Goal: Task Accomplishment & Management: Complete application form

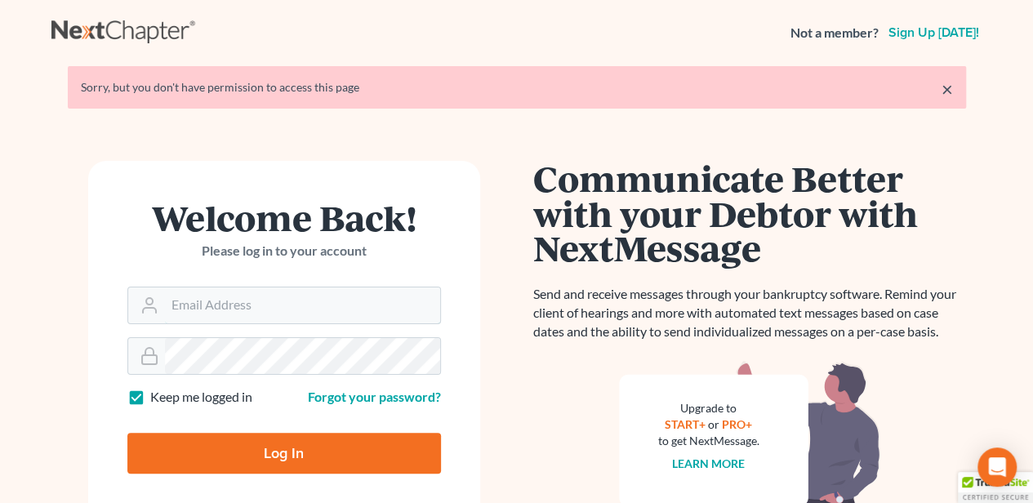
type input "[EMAIL_ADDRESS][DOMAIN_NAME]"
click at [310, 438] on input "Log In" at bounding box center [284, 453] width 314 height 41
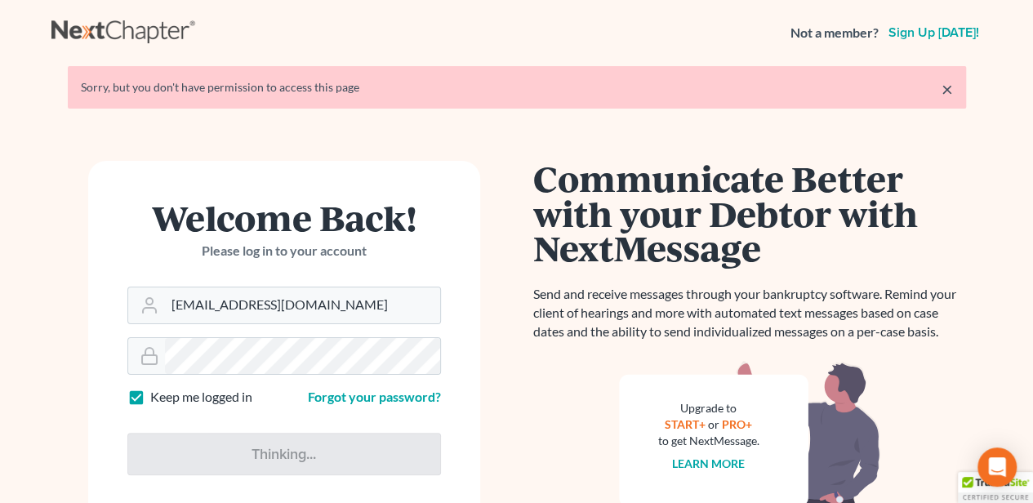
type input "Thinking..."
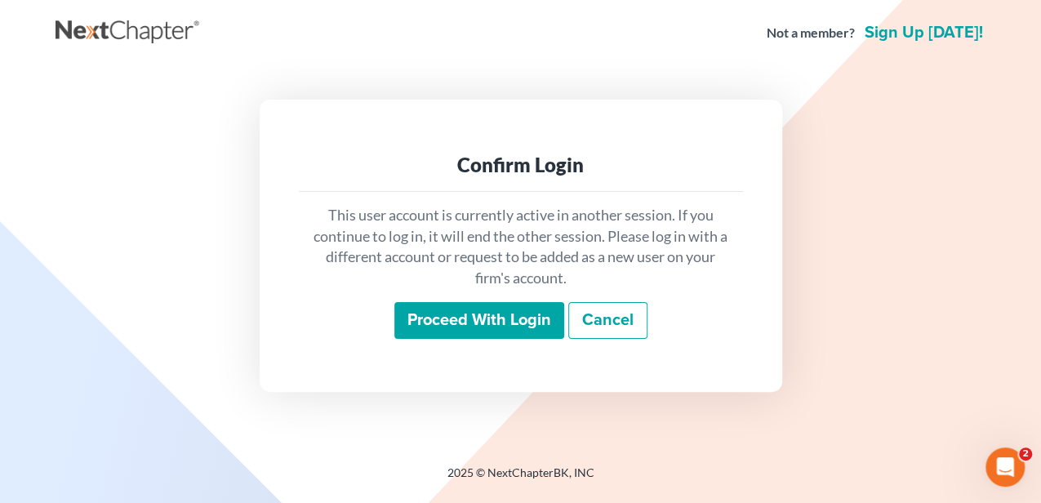
click at [468, 327] on input "Proceed with login" at bounding box center [479, 321] width 170 height 38
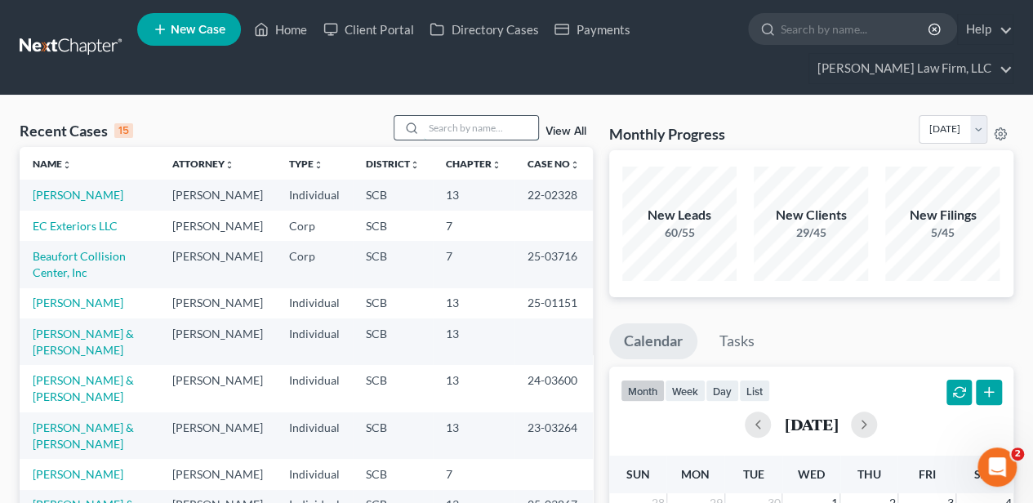
click at [473, 127] on input "search" at bounding box center [481, 128] width 114 height 24
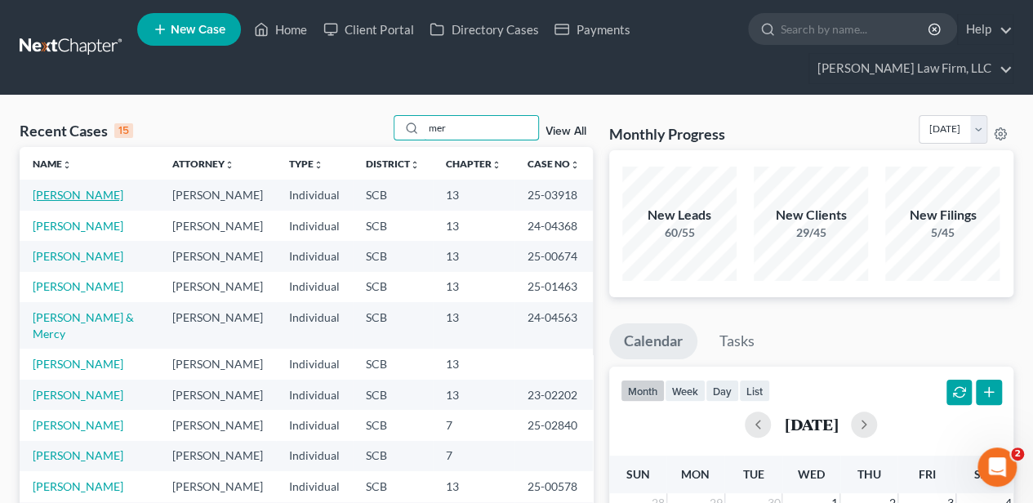
type input "mer"
click at [84, 198] on link "La Mattina-Meriam, Dawn" at bounding box center [78, 195] width 91 height 14
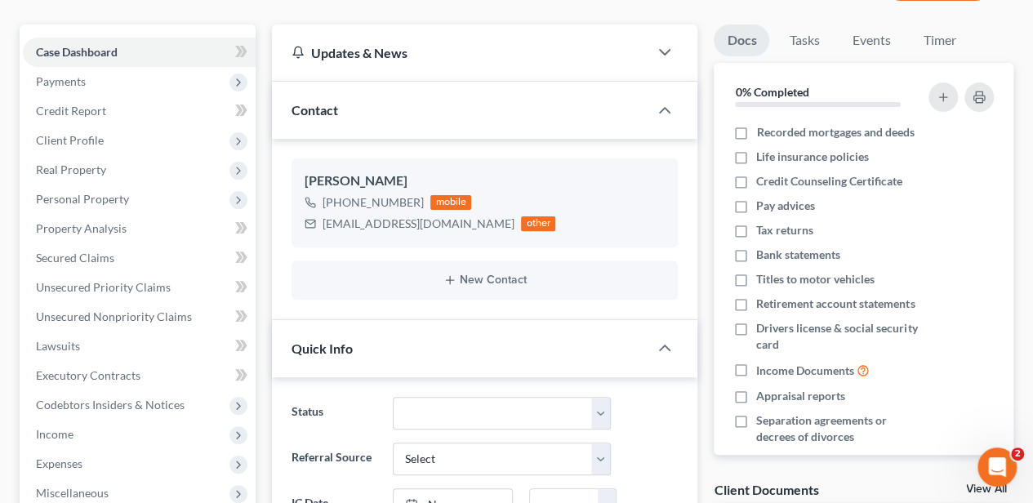
select select "2"
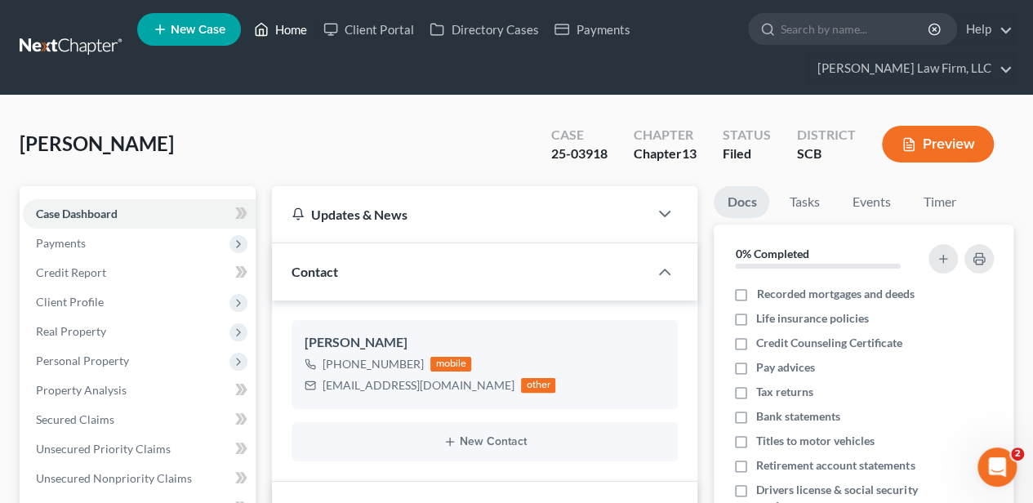
click at [293, 29] on link "Home" at bounding box center [280, 29] width 69 height 29
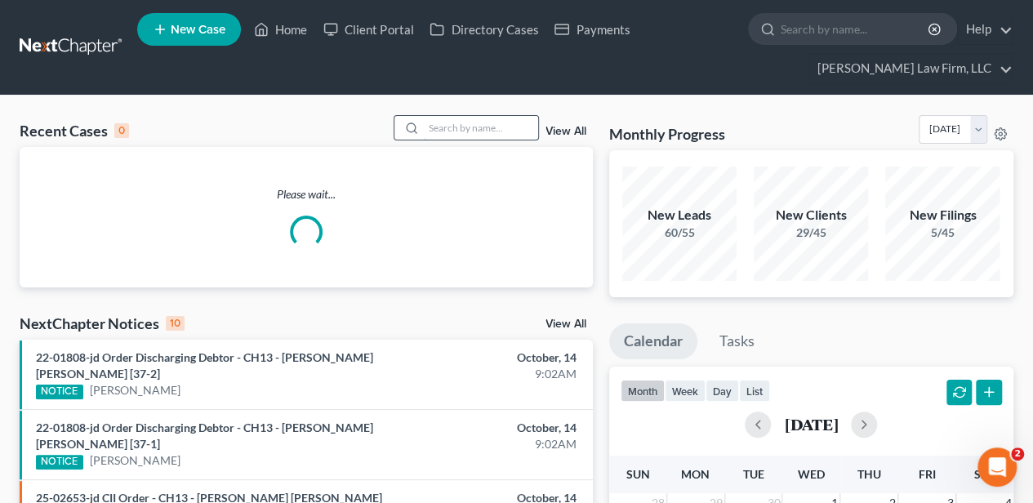
click at [465, 117] on input "search" at bounding box center [481, 128] width 114 height 24
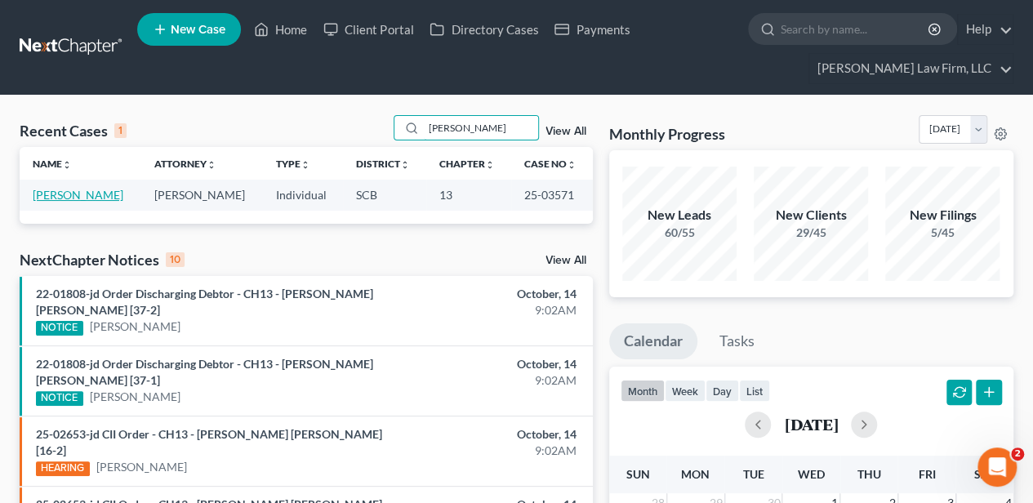
type input "mccarty"
click at [63, 194] on link "McCarty, Justin" at bounding box center [78, 195] width 91 height 14
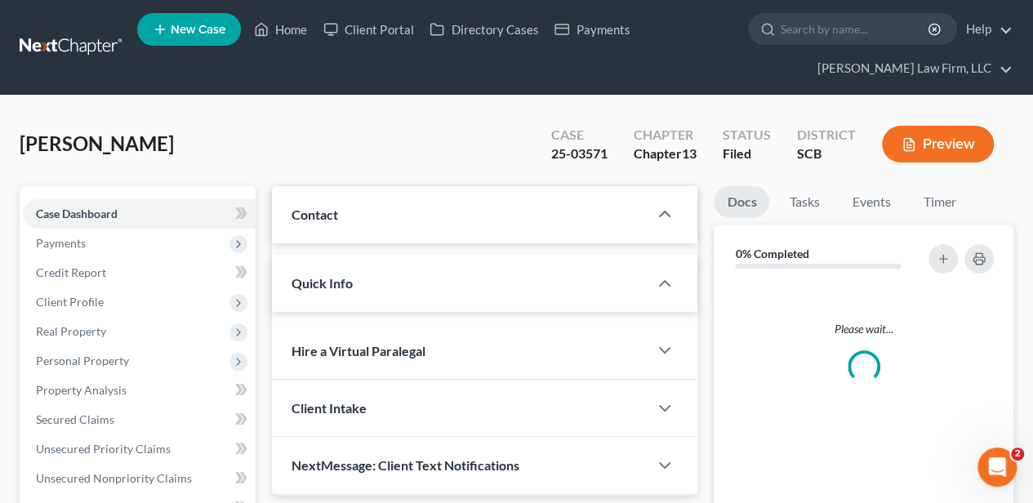
select select "2"
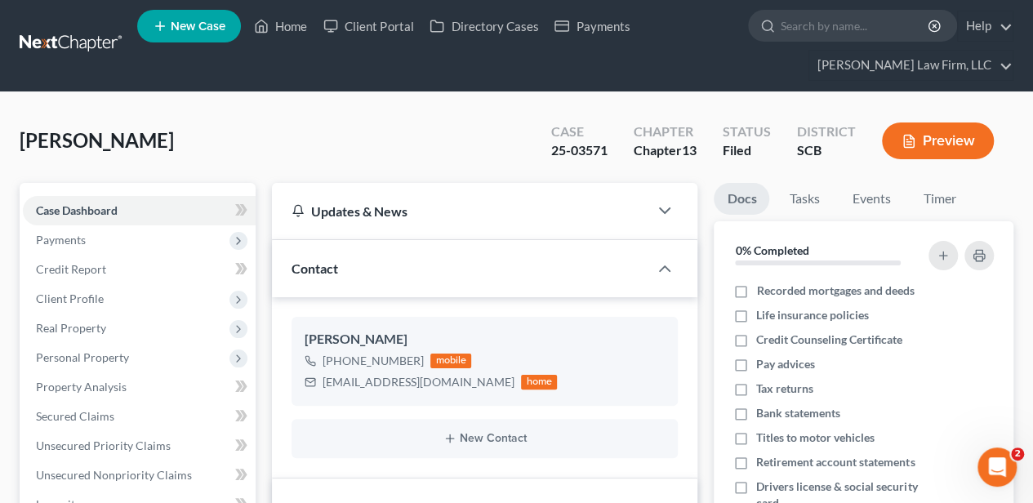
scroll to position [109, 0]
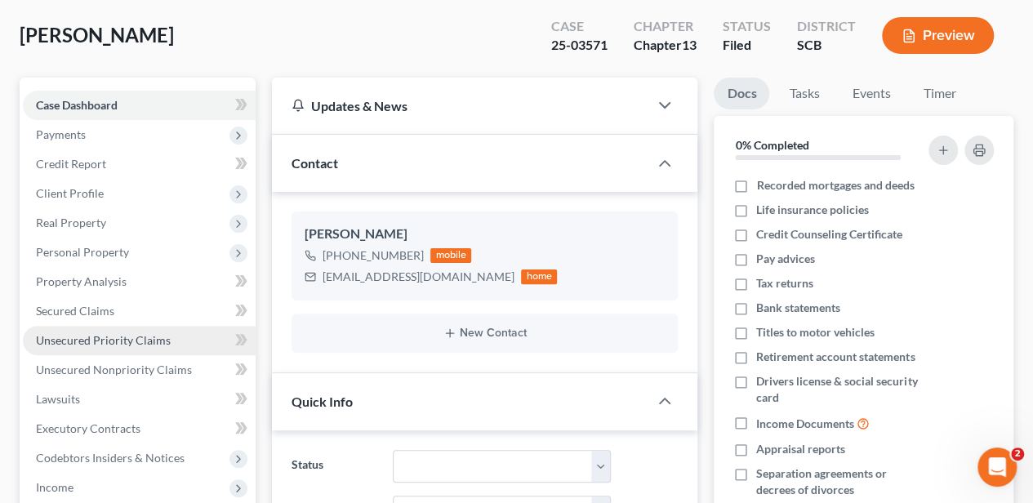
click at [84, 335] on span "Unsecured Priority Claims" at bounding box center [103, 340] width 135 height 14
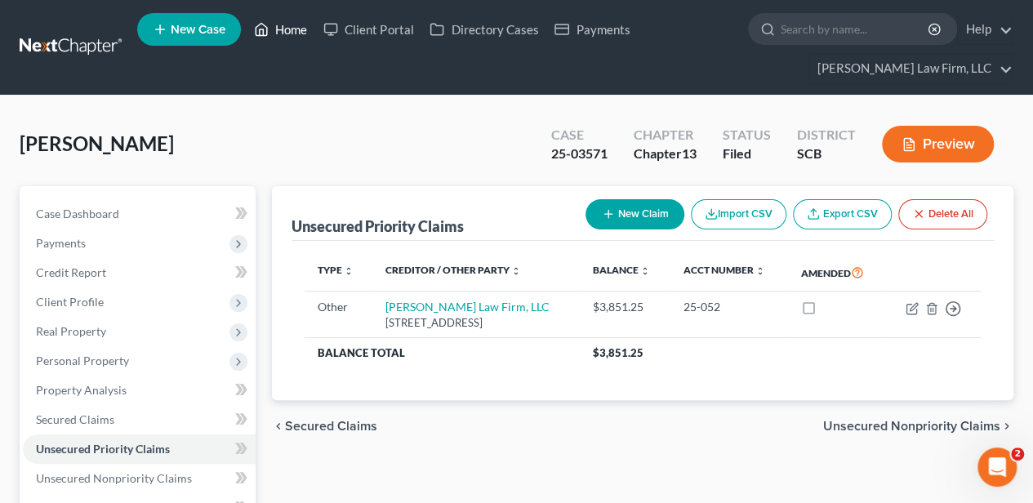
click at [276, 38] on link "Home" at bounding box center [280, 29] width 69 height 29
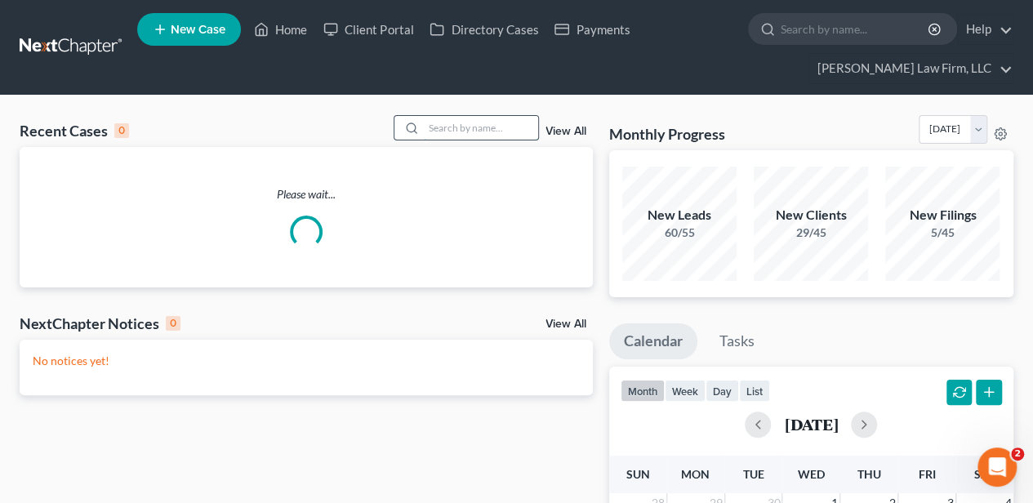
click at [426, 132] on input "search" at bounding box center [481, 128] width 114 height 24
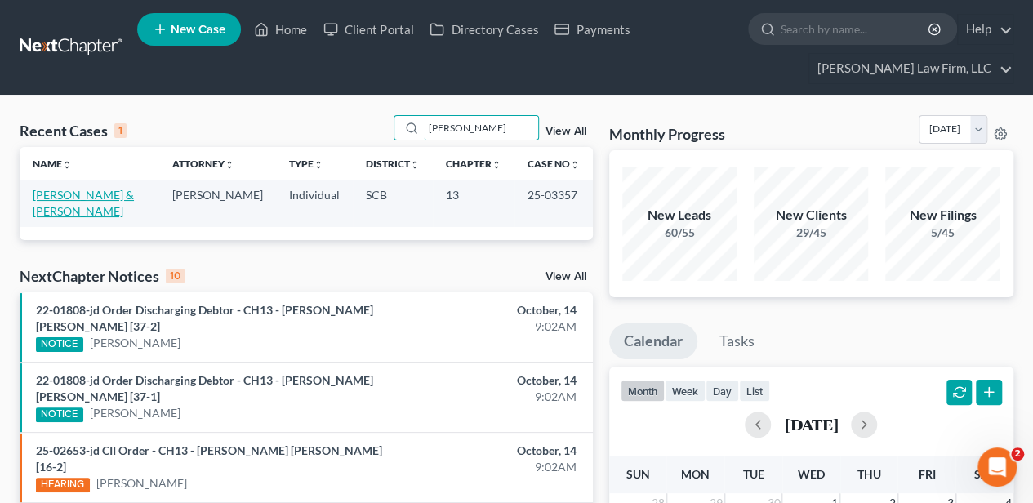
type input "harding"
click at [58, 192] on link "Harding, Robert & Rachael" at bounding box center [83, 203] width 101 height 30
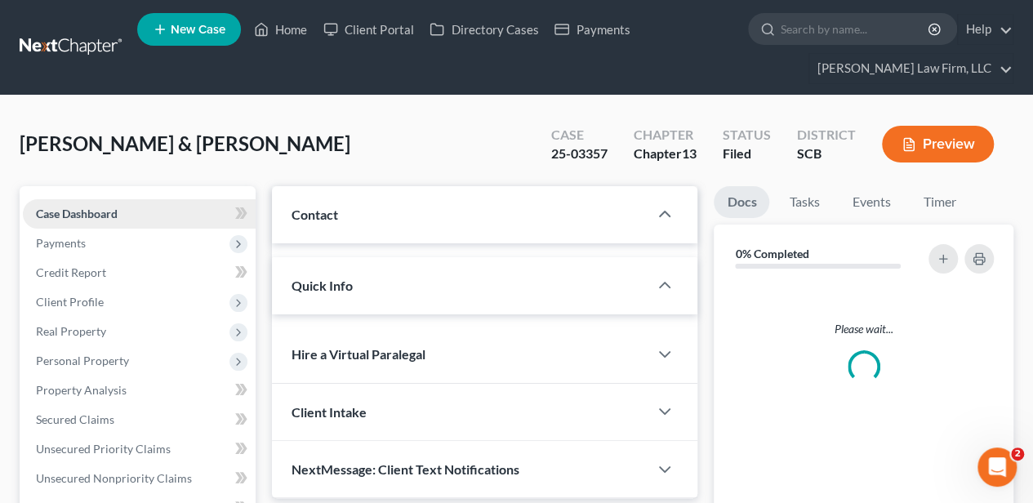
select select "2"
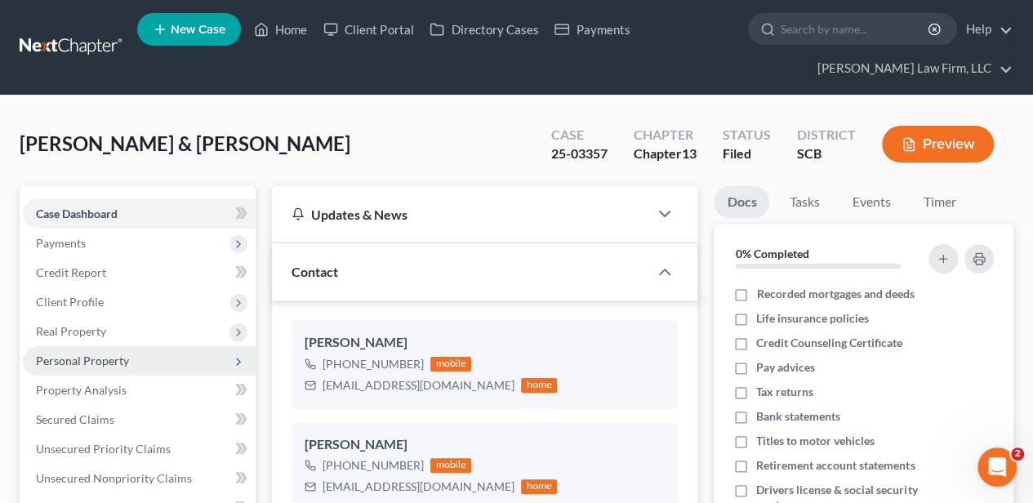
scroll to position [672, 0]
click at [85, 350] on span "Personal Property" at bounding box center [139, 360] width 233 height 29
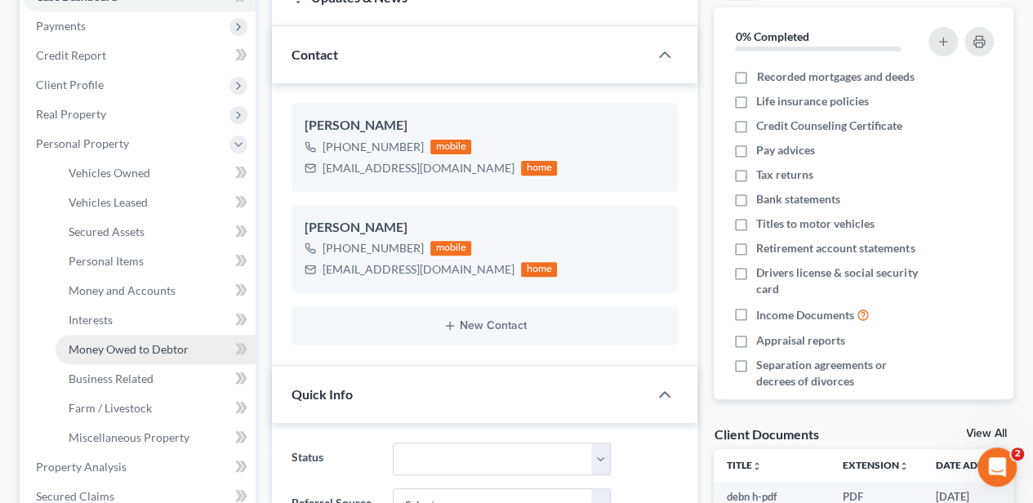
click at [116, 348] on span "Money Owed to Debtor" at bounding box center [129, 349] width 120 height 14
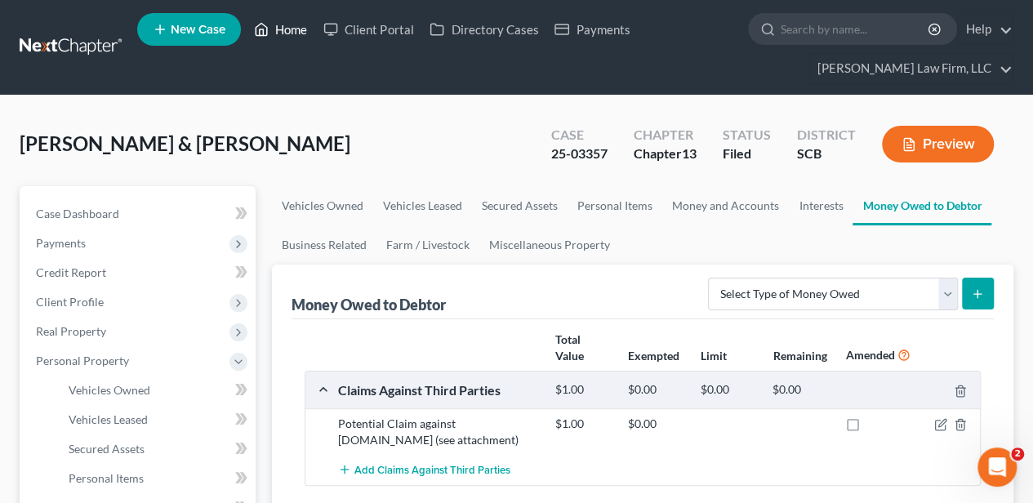
click at [299, 15] on link "Home" at bounding box center [280, 29] width 69 height 29
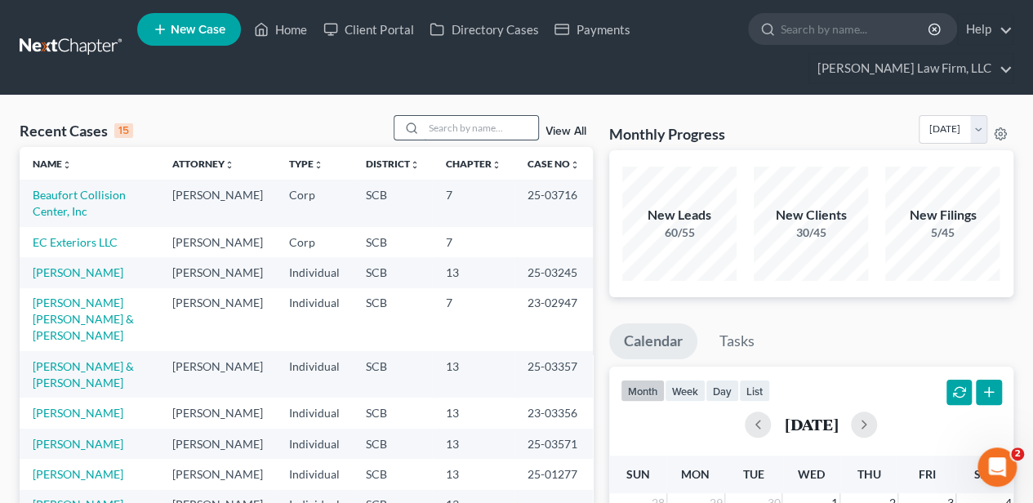
click at [445, 131] on input "search" at bounding box center [481, 128] width 114 height 24
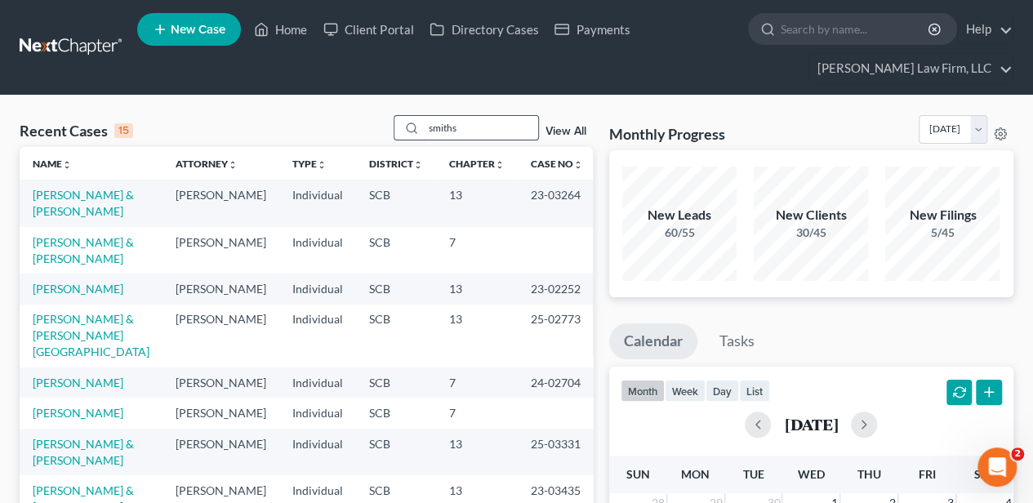
click at [477, 127] on input "smiths" at bounding box center [481, 128] width 114 height 24
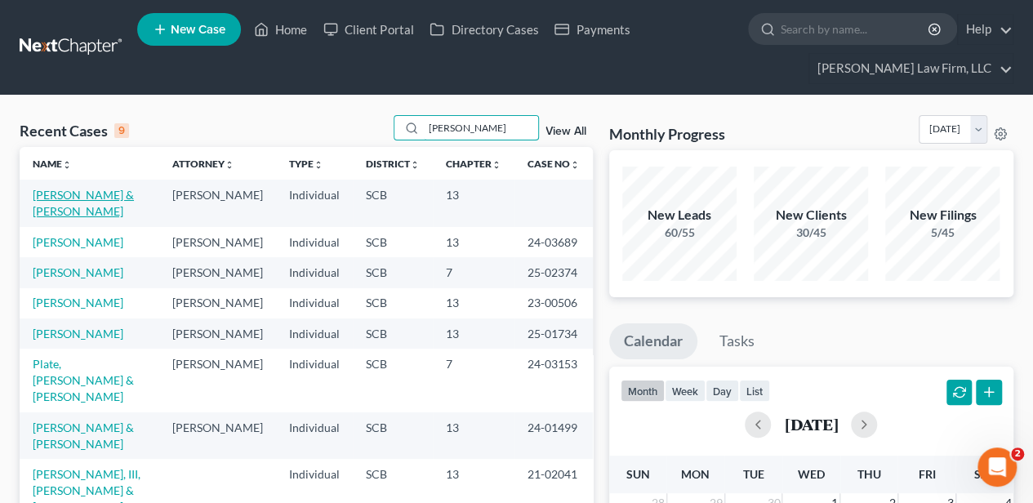
type input "kell"
click at [65, 189] on link "Kelley, Nicholas & Alexis" at bounding box center [83, 203] width 101 height 30
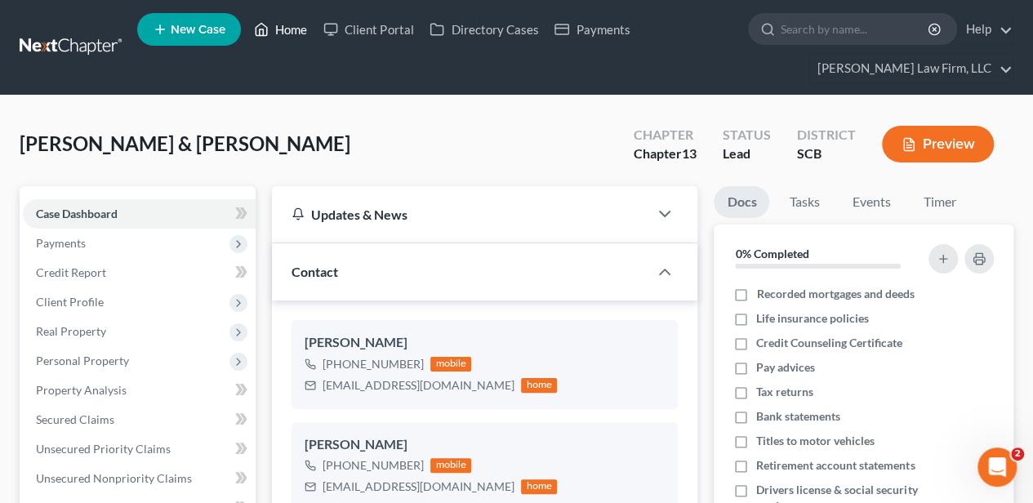
click at [269, 26] on icon at bounding box center [261, 30] width 15 height 20
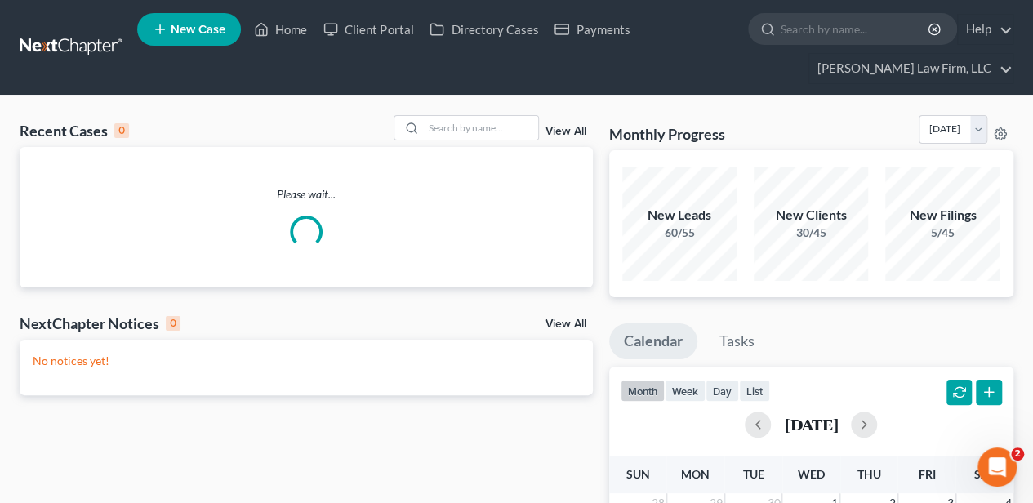
click at [204, 27] on span "New Case" at bounding box center [198, 30] width 55 height 12
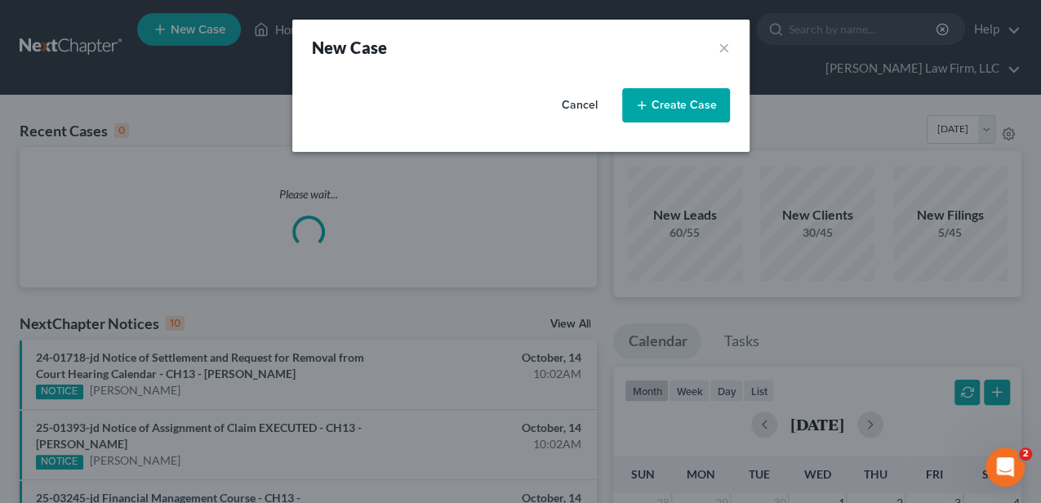
select select "72"
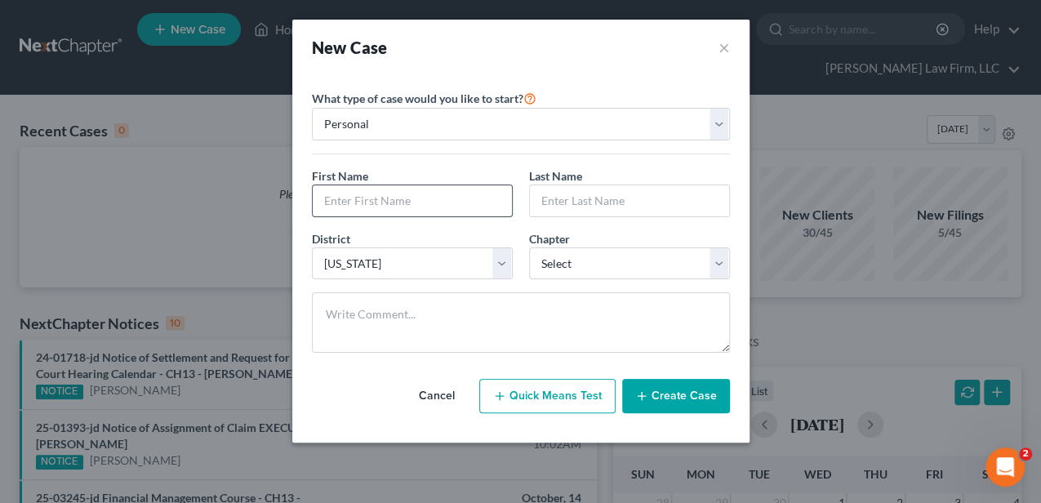
click at [480, 193] on input "text" at bounding box center [412, 200] width 199 height 31
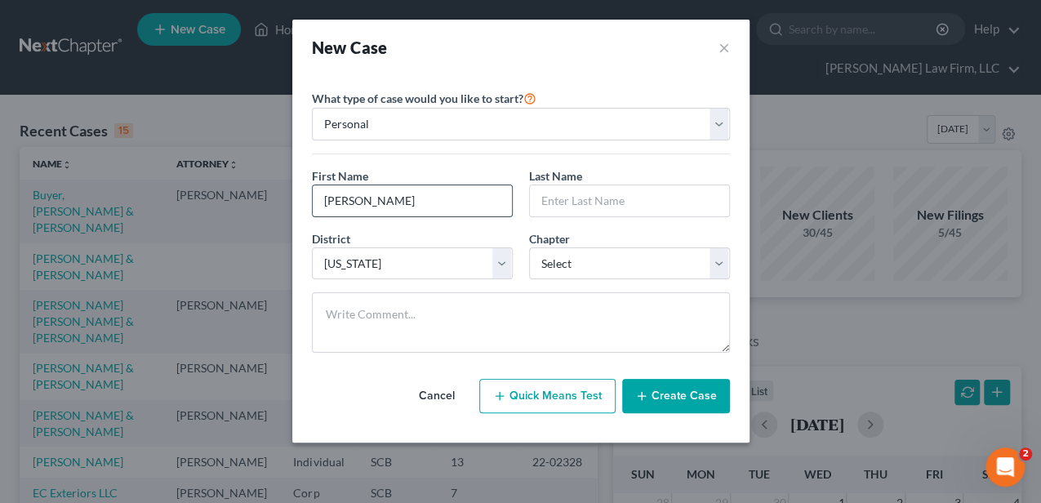
type input "Mariah"
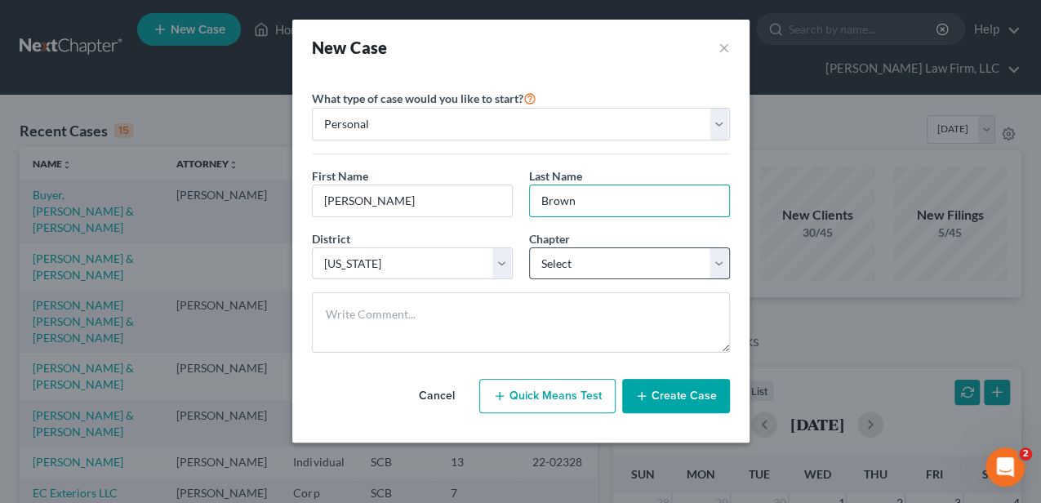
type input "Brown"
click at [577, 266] on select "Select 7 11 12 13" at bounding box center [629, 263] width 201 height 33
select select "0"
click at [529, 247] on select "Select 7 11 12 13" at bounding box center [629, 263] width 201 height 33
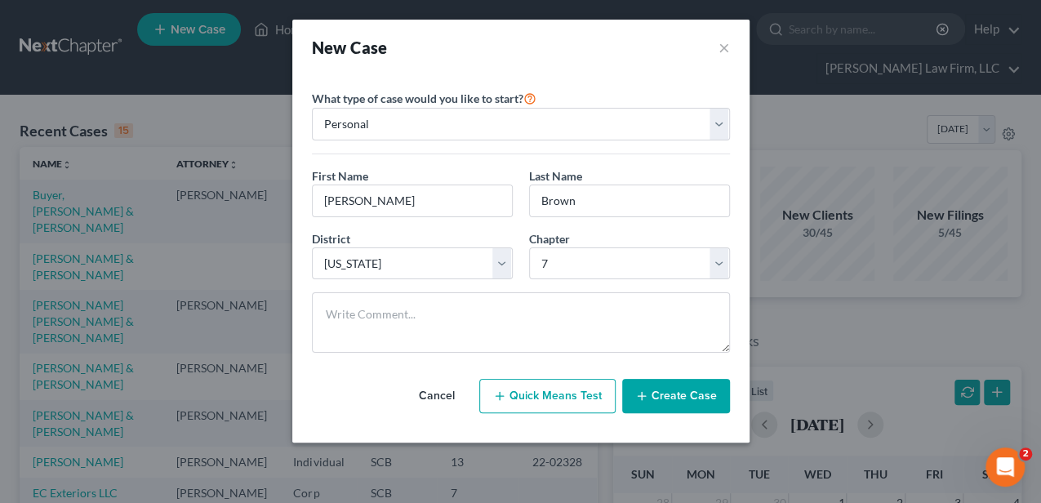
click at [653, 388] on button "Create Case" at bounding box center [676, 396] width 108 height 34
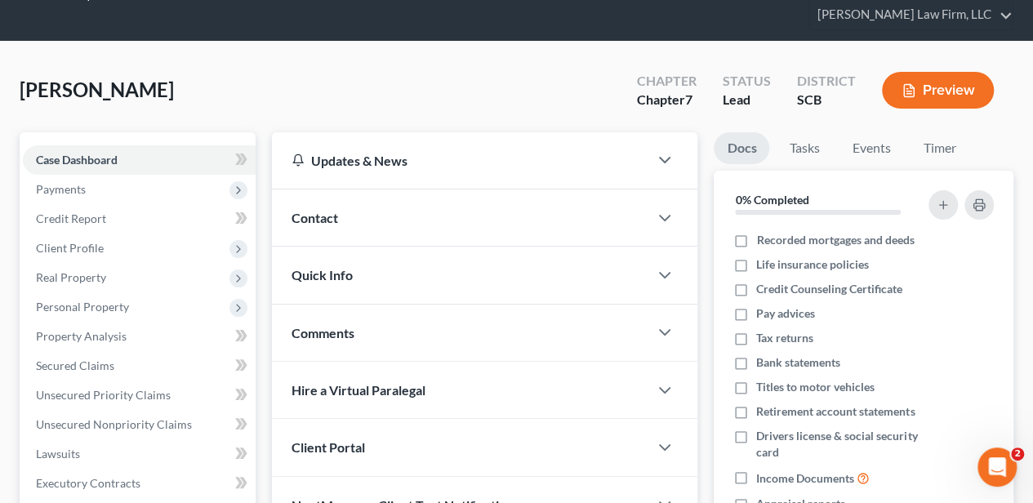
click at [353, 279] on div "Quick Info" at bounding box center [460, 275] width 377 height 56
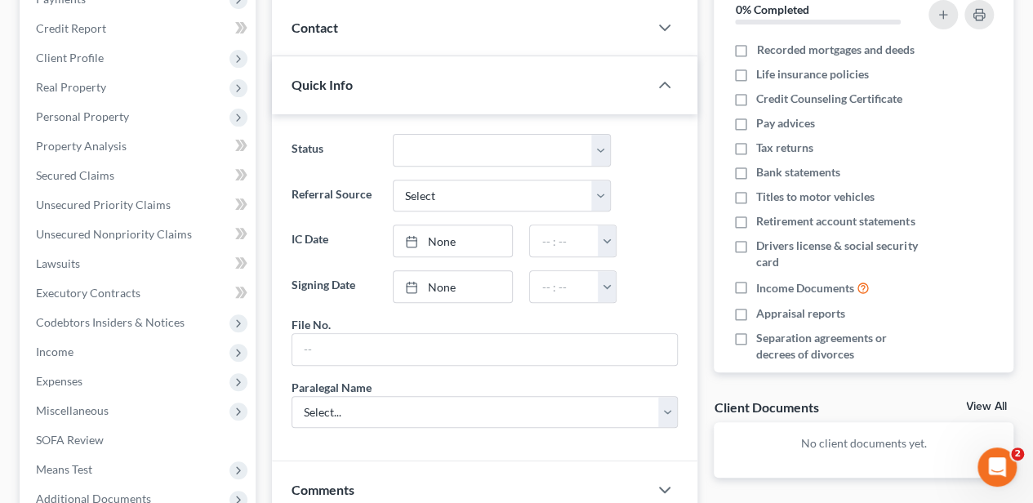
scroll to position [272, 0]
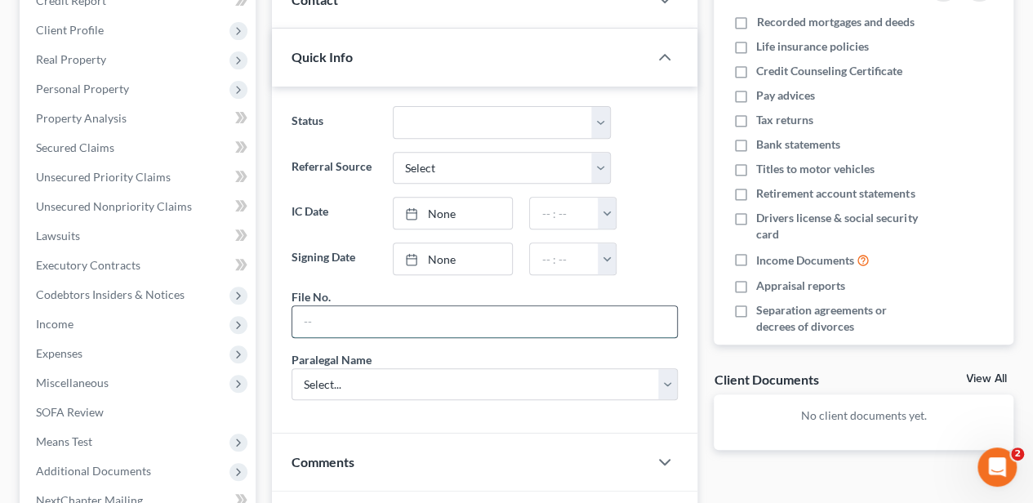
click at [361, 323] on input "text" at bounding box center [484, 321] width 385 height 31
type input "25-066 MB"
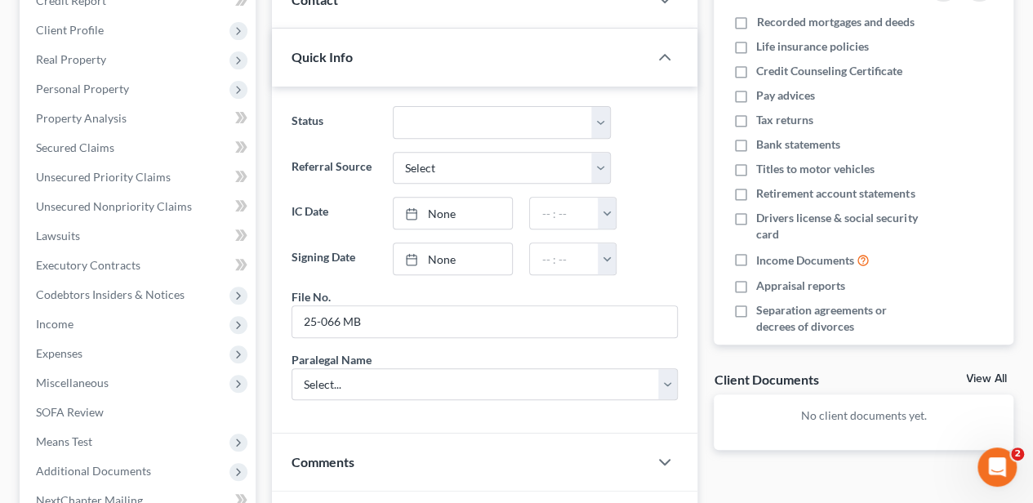
drag, startPoint x: 351, startPoint y: 407, endPoint x: 351, endPoint y: 394, distance: 13.1
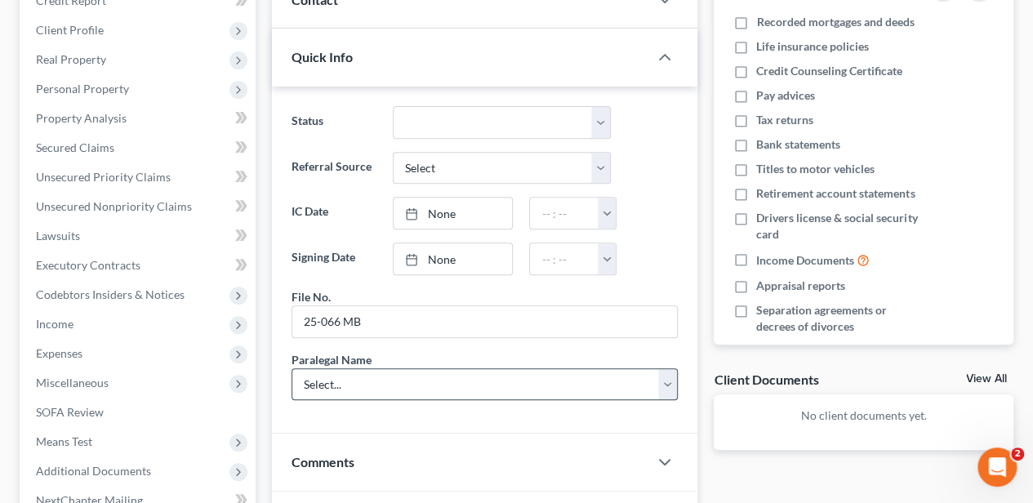
click at [351, 407] on div "Status Discharged Dismissed Filed In Progress Lead Lost Lead Ready to File To R…" at bounding box center [485, 261] width 426 height 348
click at [351, 390] on select "Select... Shawnda Engram Mercedes Sawyer Kristi Keen Sirena Starkes" at bounding box center [485, 384] width 386 height 33
select select "2"
click at [292, 368] on select "Select... Shawnda Engram Mercedes Sawyer Kristi Keen Sirena Starkes" at bounding box center [485, 384] width 386 height 33
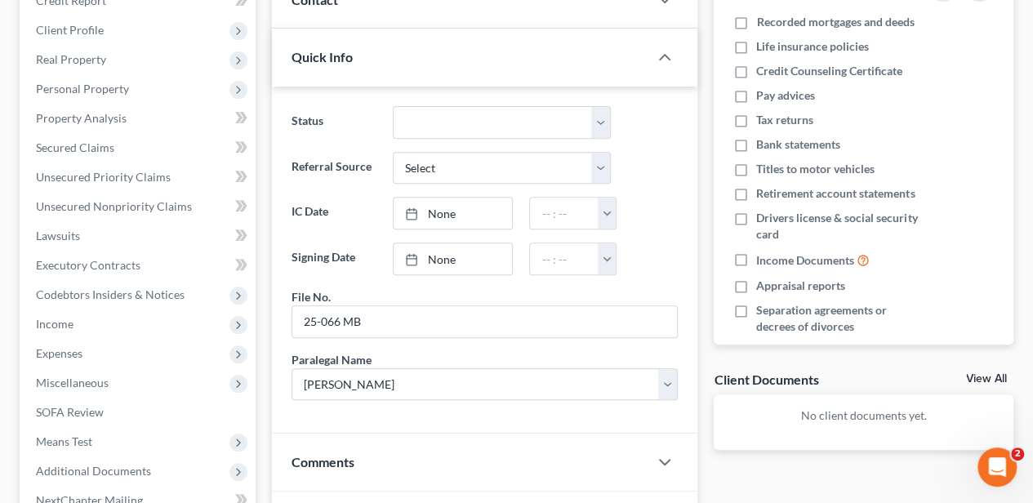
click at [269, 361] on div "Updates & News × South Carolina District Notes: Take a look at NextChapter's Di…" at bounding box center [485, 289] width 442 height 750
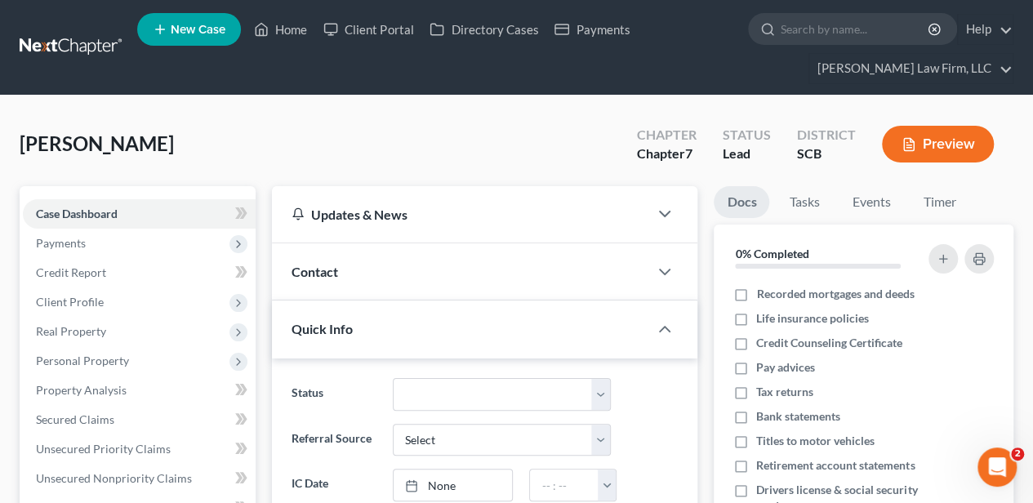
scroll to position [0, 0]
click at [307, 268] on span "Contact" at bounding box center [315, 272] width 47 height 16
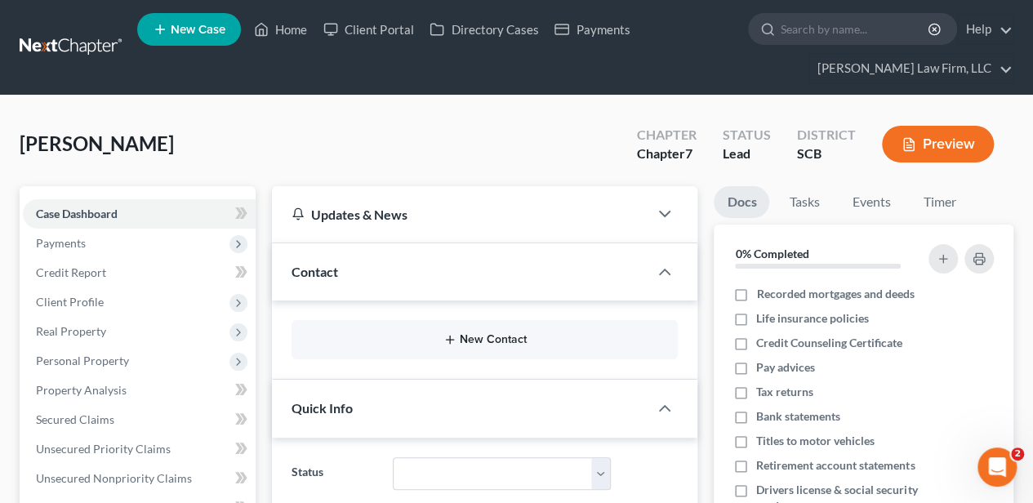
click at [481, 333] on button "New Contact" at bounding box center [485, 339] width 360 height 13
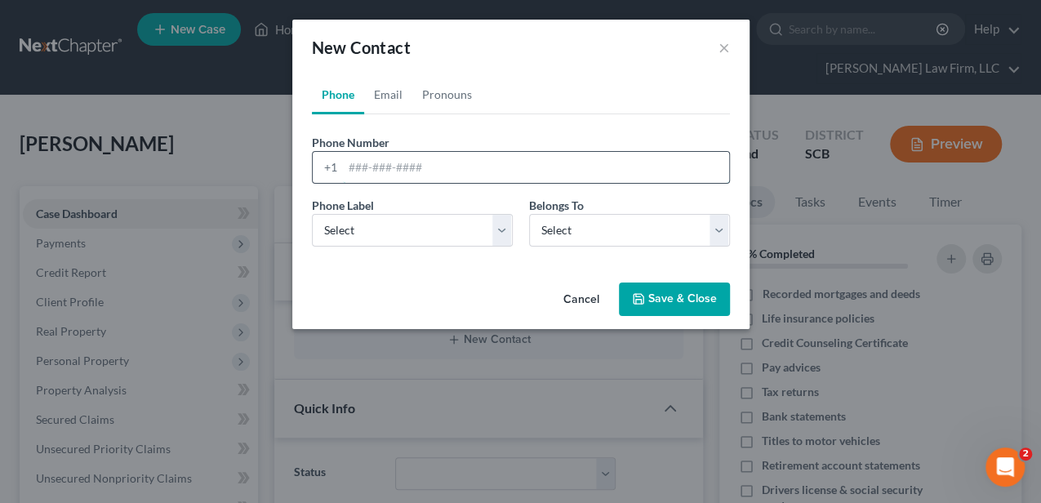
click at [386, 163] on input "tel" at bounding box center [536, 167] width 386 height 31
type input "843-421-9482"
click at [397, 222] on select "Select Mobile Home Work Other" at bounding box center [412, 230] width 201 height 33
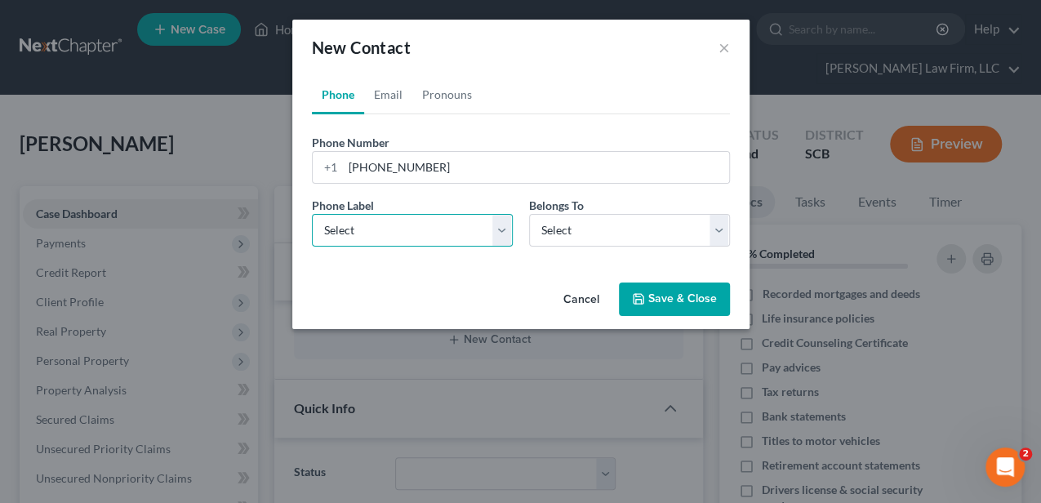
select select "0"
click at [312, 214] on select "Select Mobile Home Work Other" at bounding box center [412, 230] width 201 height 33
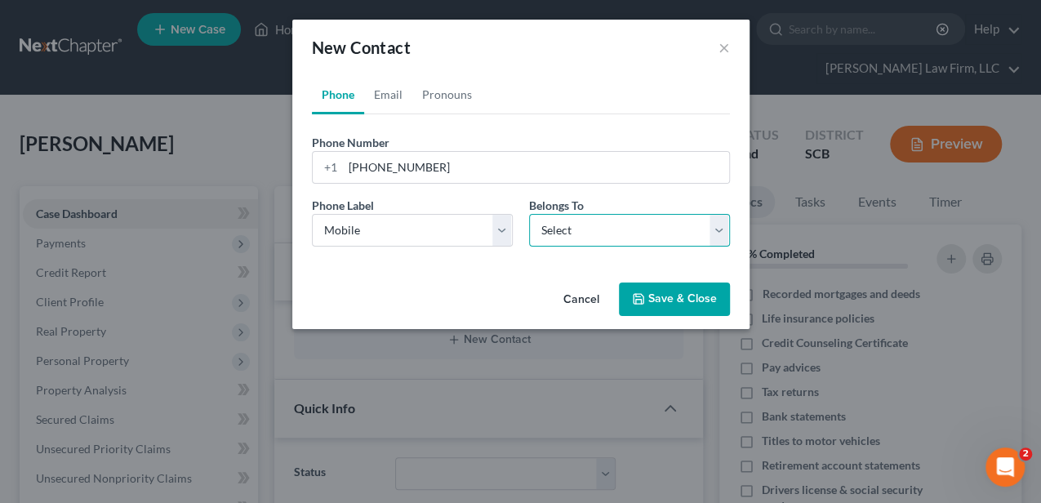
drag, startPoint x: 573, startPoint y: 234, endPoint x: 564, endPoint y: 245, distance: 15.1
click at [573, 234] on select "Select Client Other" at bounding box center [629, 230] width 201 height 33
select select "0"
click at [529, 214] on select "Select Client Other" at bounding box center [629, 230] width 201 height 33
select select "0"
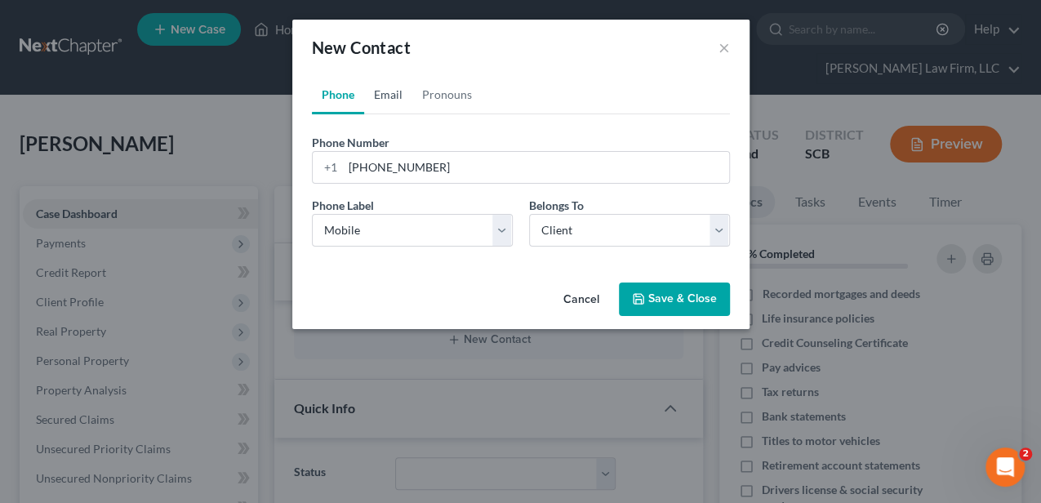
click at [395, 100] on link "Email" at bounding box center [388, 94] width 48 height 39
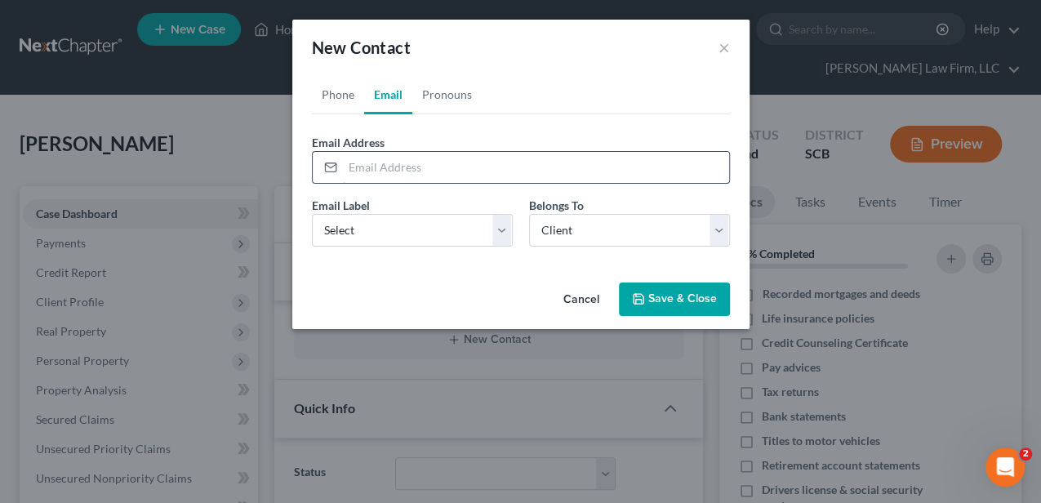
click at [398, 169] on input "email" at bounding box center [536, 167] width 386 height 31
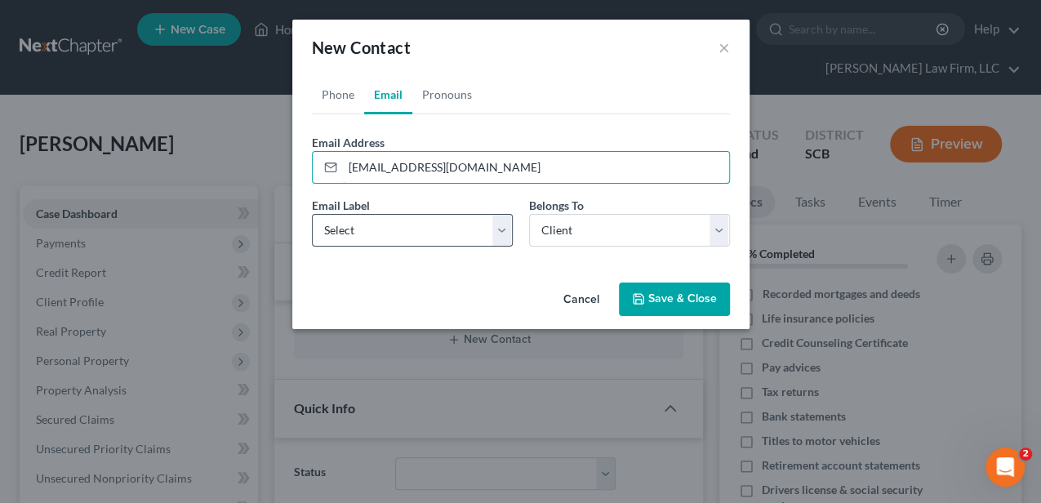
type input "bmariah681@gmail.com"
drag, startPoint x: 422, startPoint y: 225, endPoint x: 399, endPoint y: 242, distance: 28.8
click at [422, 225] on select "Select Home Work Other" at bounding box center [412, 230] width 201 height 33
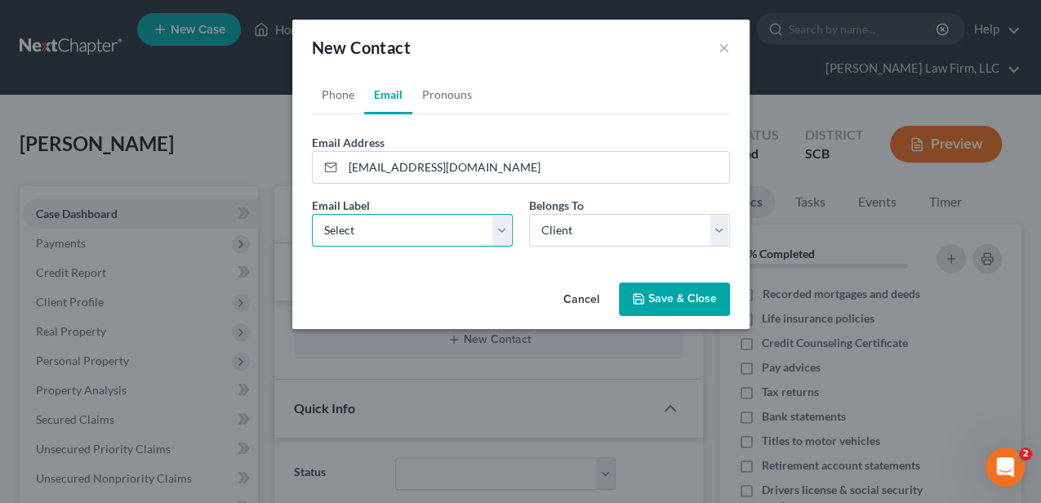
select select "0"
click at [312, 214] on select "Select Home Work Other" at bounding box center [412, 230] width 201 height 33
click at [653, 288] on button "Save & Close" at bounding box center [674, 300] width 111 height 34
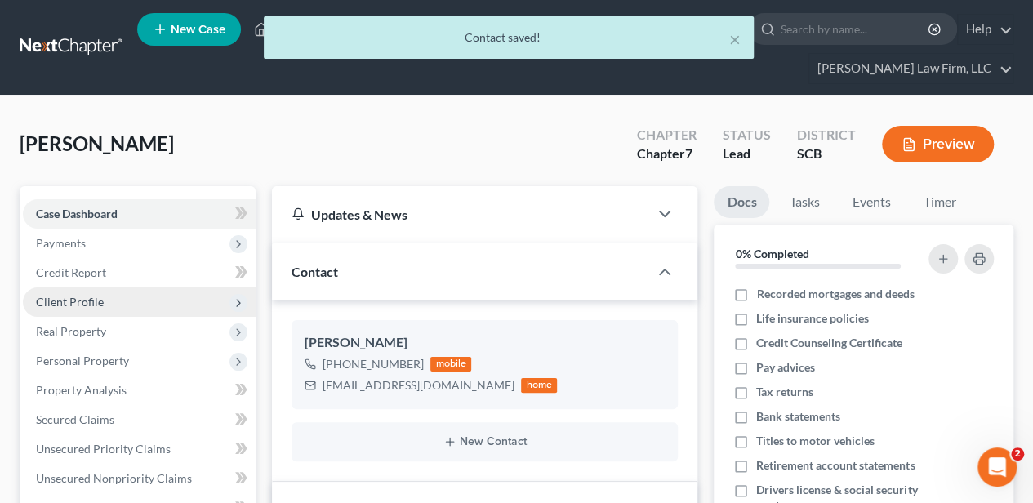
click at [91, 298] on span "Client Profile" at bounding box center [70, 302] width 68 height 14
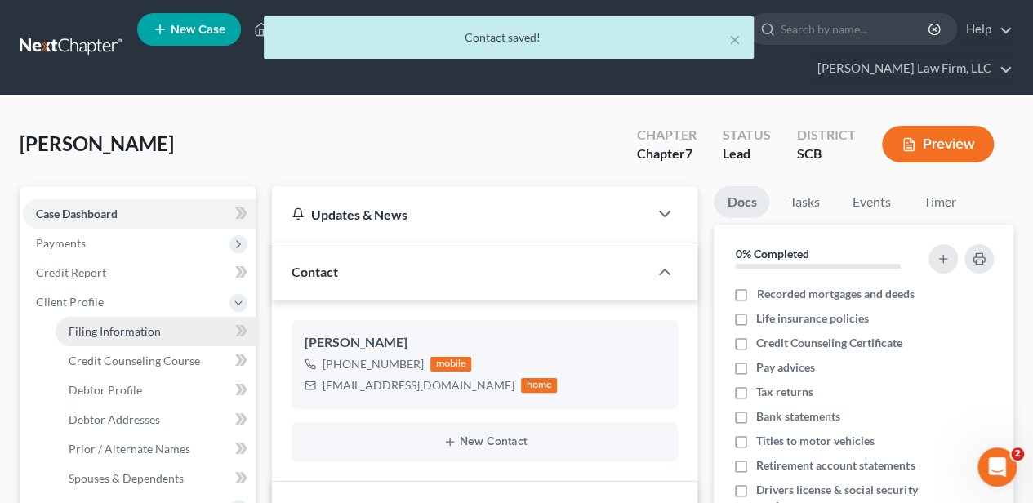
click at [145, 330] on span "Filing Information" at bounding box center [115, 331] width 92 height 14
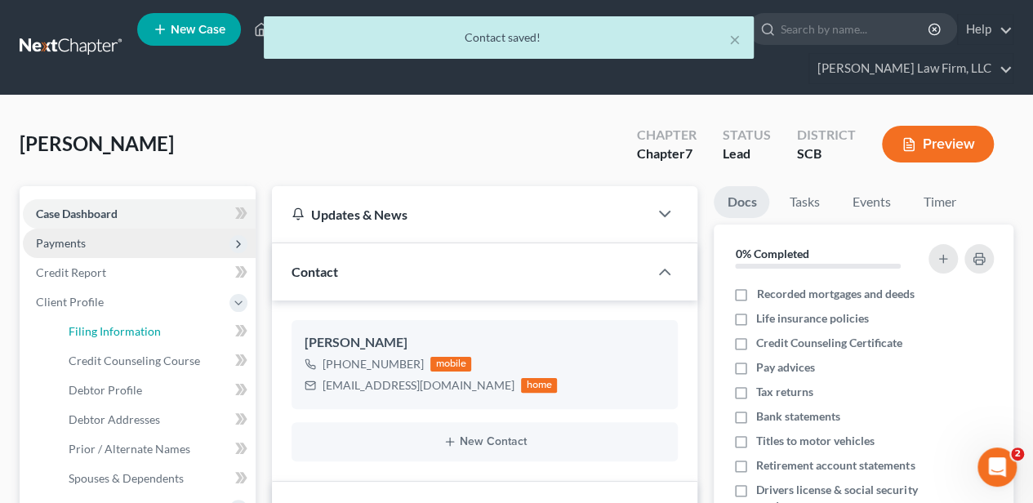
select select "1"
select select "0"
select select "72"
select select "42"
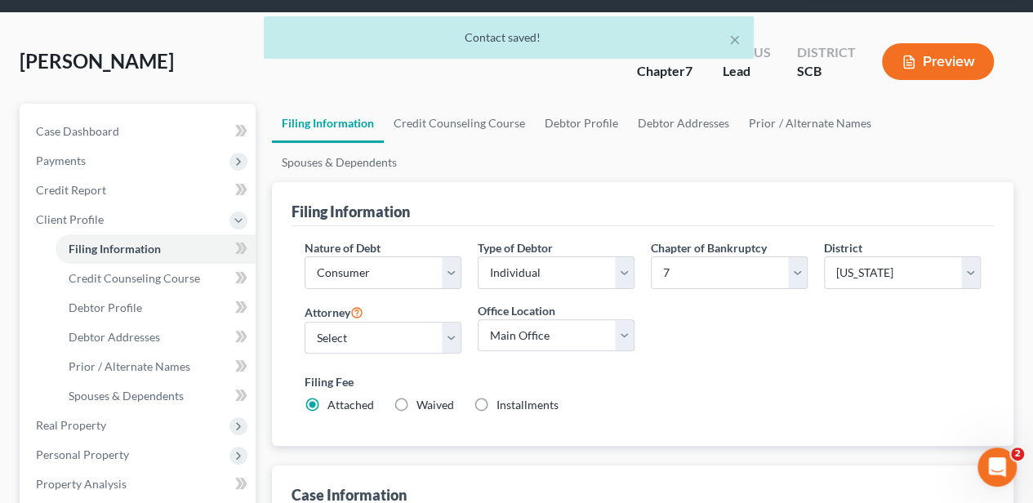
scroll to position [109, 0]
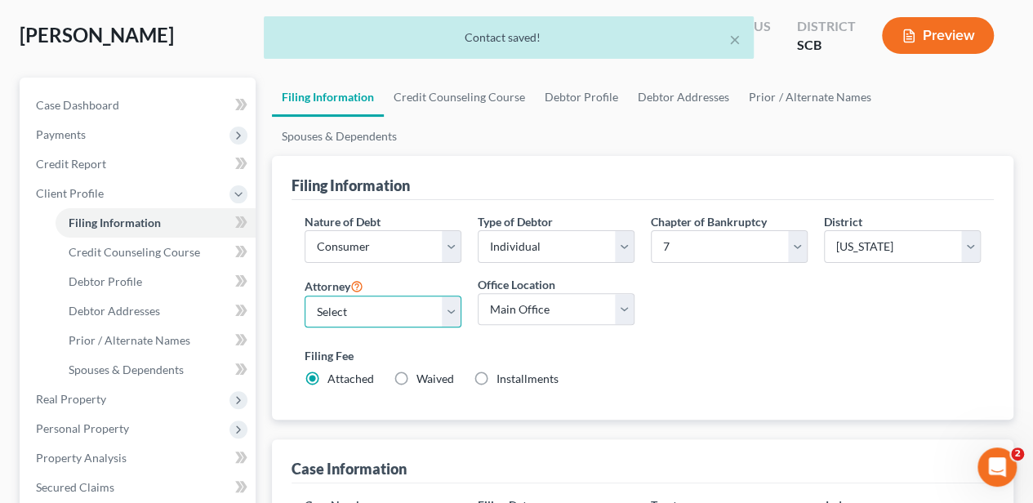
click at [350, 296] on select "Select Robert Meredith, Jr. - SCB Elizabeth Heilig - SCB" at bounding box center [383, 312] width 157 height 33
drag, startPoint x: 403, startPoint y: 274, endPoint x: 394, endPoint y: 278, distance: 10.3
click at [403, 296] on select "Select Robert Meredith, Jr. - SCB Elizabeth Heilig - SCB" at bounding box center [383, 312] width 157 height 33
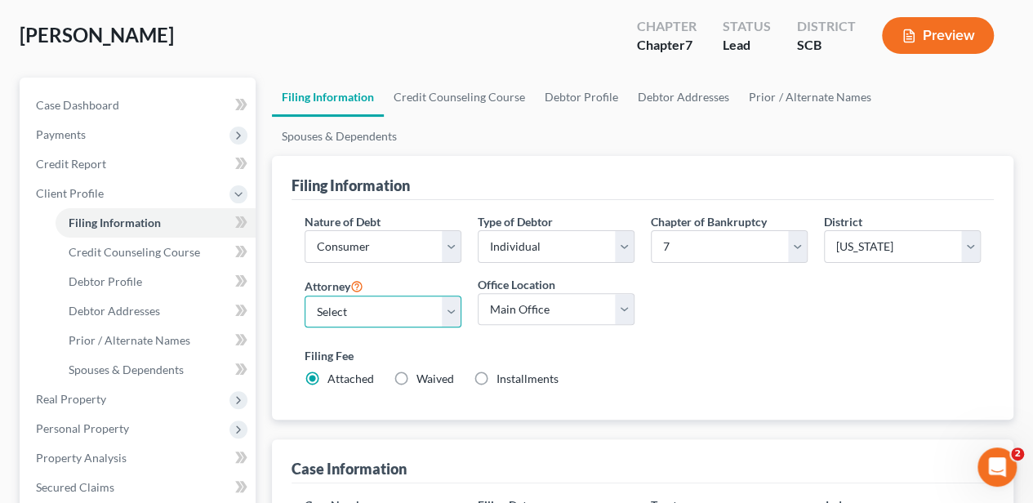
select select "1"
click at [305, 296] on select "Select Robert Meredith, Jr. - SCB Elizabeth Heilig - SCB" at bounding box center [383, 312] width 157 height 33
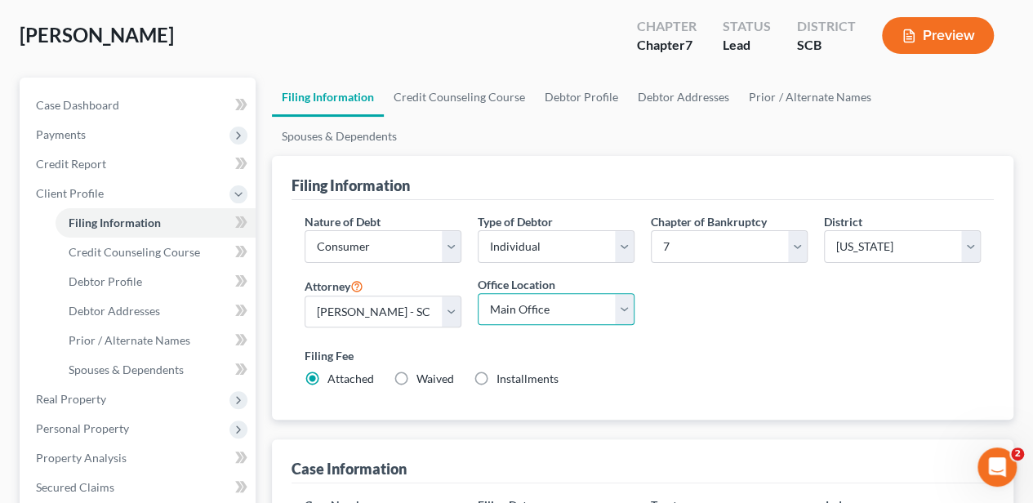
drag, startPoint x: 493, startPoint y: 269, endPoint x: 493, endPoint y: 283, distance: 13.9
click at [493, 293] on select "Main Office Myrtle Beach Columbia" at bounding box center [556, 309] width 157 height 33
select select "0"
click at [478, 293] on select "Main Office Myrtle Beach Columbia" at bounding box center [556, 309] width 157 height 33
click at [575, 95] on link "Debtor Profile" at bounding box center [581, 97] width 93 height 39
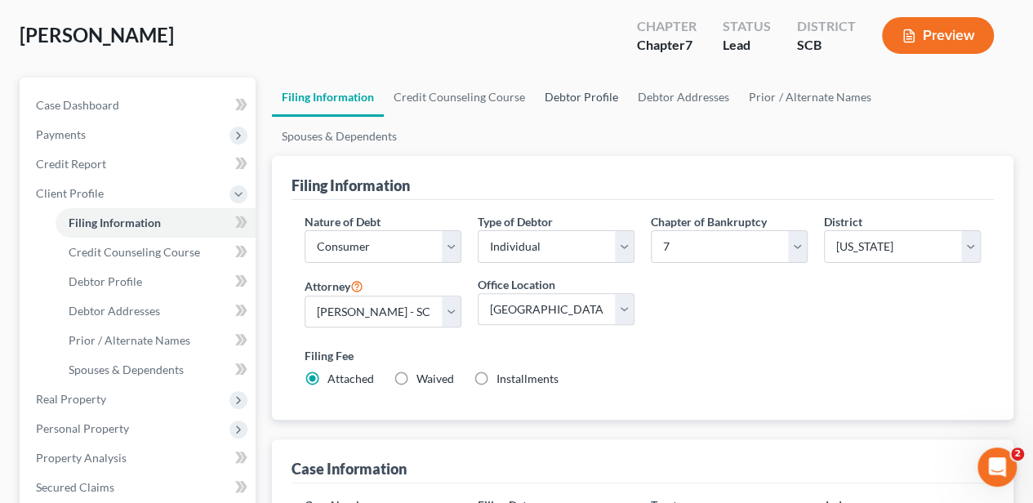
select select "0"
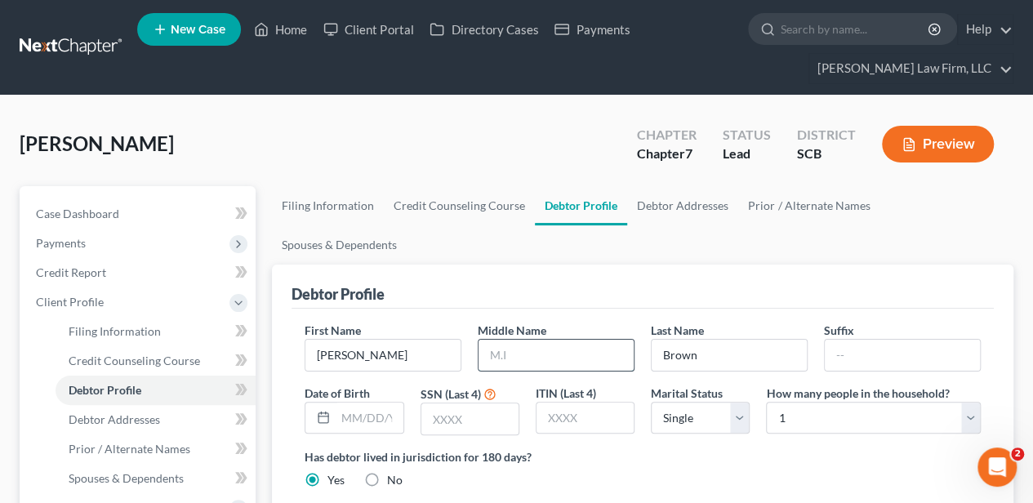
click at [519, 340] on input "text" at bounding box center [556, 355] width 155 height 31
type input "Dy'oveyon"
click at [658, 209] on link "Debtor Addresses" at bounding box center [682, 205] width 111 height 39
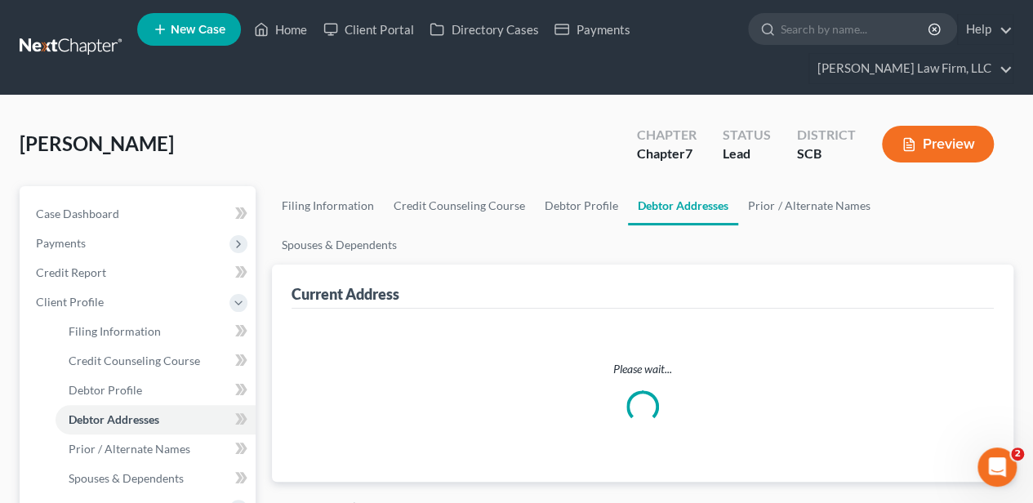
select select "0"
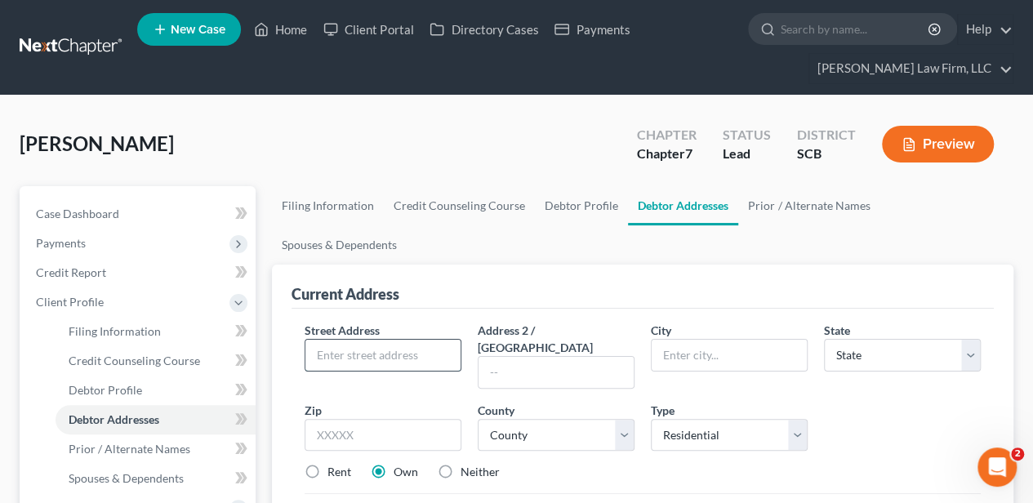
click at [399, 340] on input "text" at bounding box center [382, 355] width 155 height 31
type input "117 Rexford Court, Unit 5315"
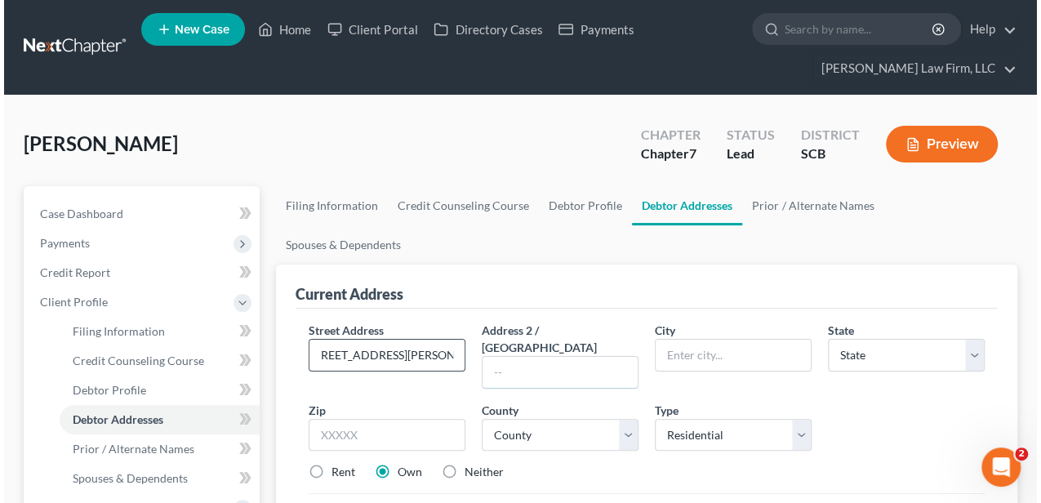
scroll to position [0, 0]
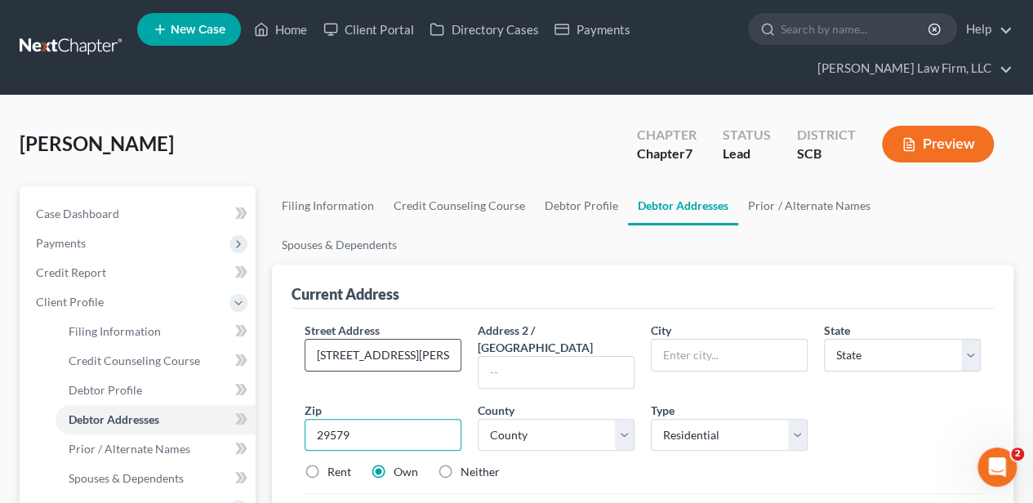
type input "29579"
type input "Myrtle Beach"
select select "42"
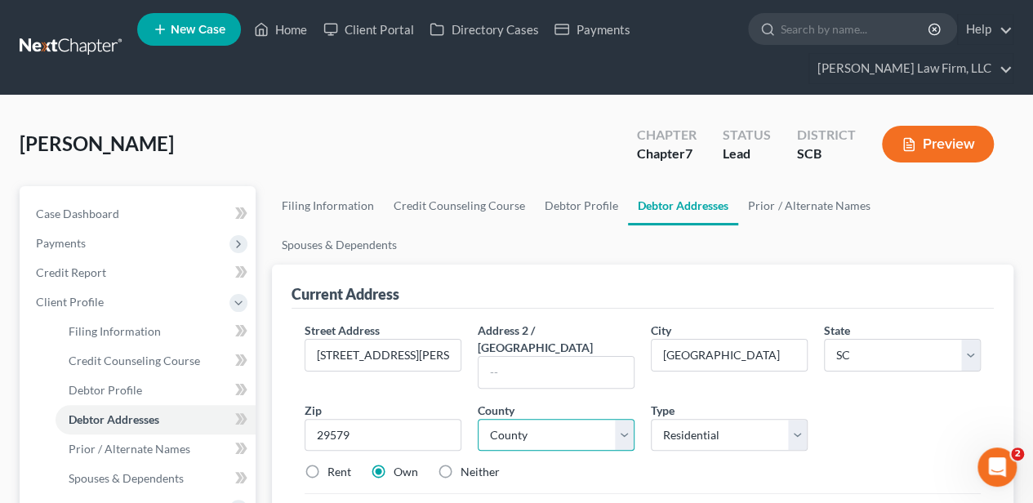
click at [528, 419] on select "County Abbeville County Aiken County Allendale County Anderson County Bamberg C…" at bounding box center [556, 435] width 157 height 33
select select "25"
click at [478, 419] on select "County Abbeville County Aiken County Allendale County Anderson County Bamberg C…" at bounding box center [556, 435] width 157 height 33
click at [328, 464] on label "Rent" at bounding box center [340, 472] width 24 height 16
click at [334, 464] on input "Rent" at bounding box center [339, 469] width 11 height 11
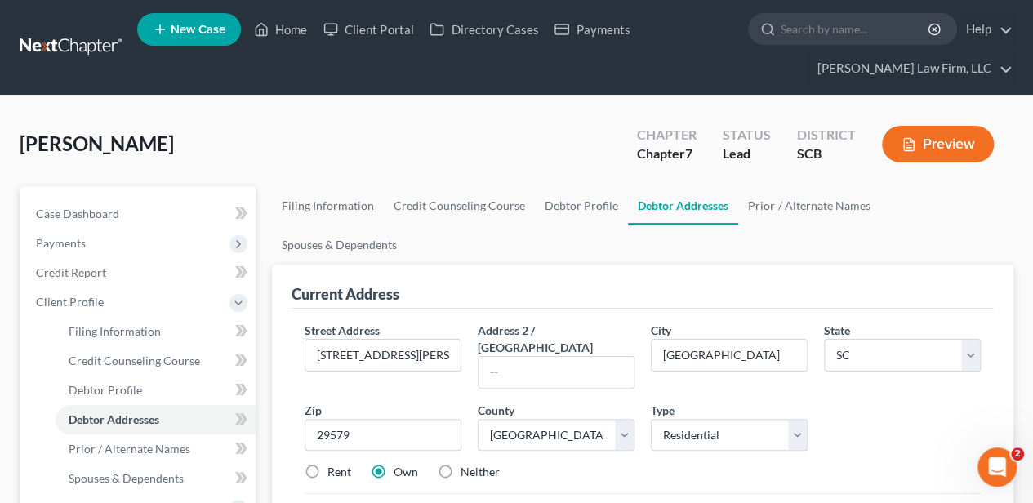
radio input "true"
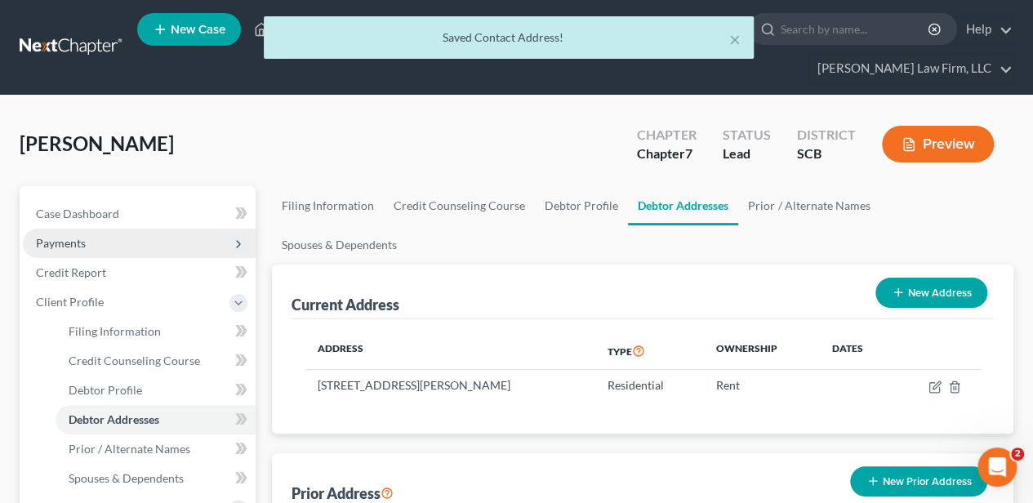
click at [131, 252] on span "Payments" at bounding box center [139, 243] width 233 height 29
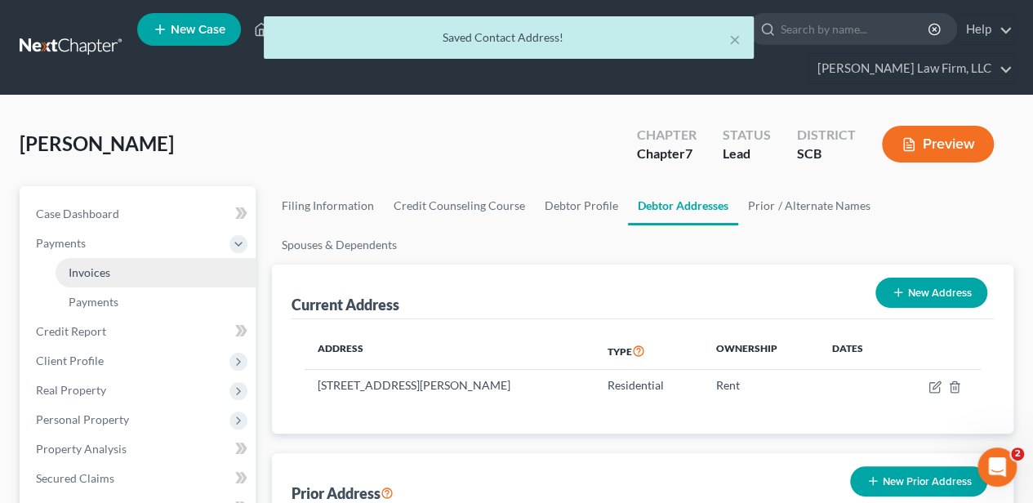
click at [123, 268] on link "Invoices" at bounding box center [156, 272] width 200 height 29
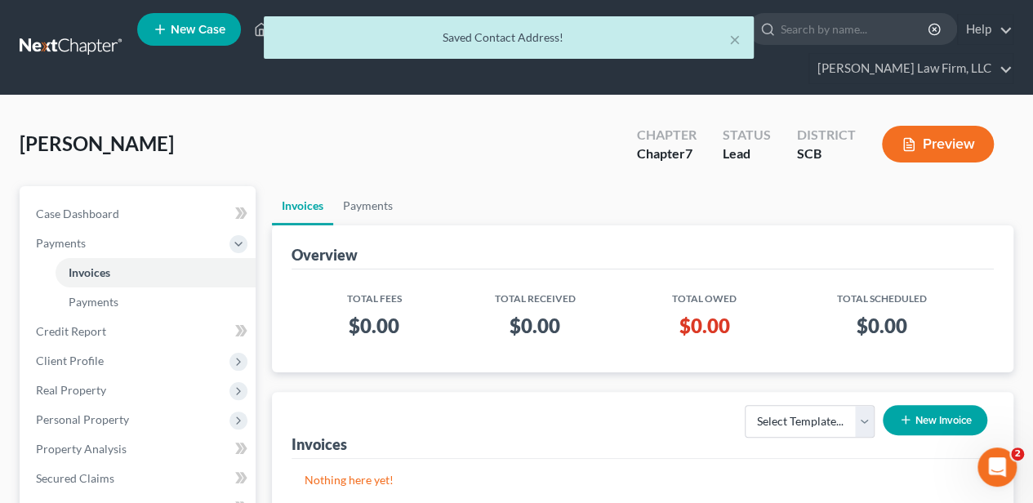
click at [918, 407] on button "New Invoice" at bounding box center [935, 420] width 105 height 30
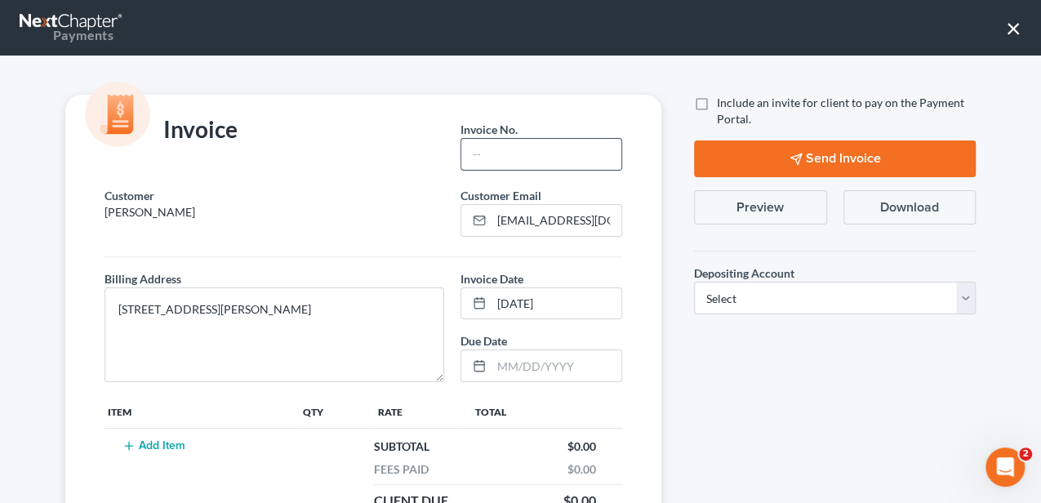
click at [513, 150] on input "text" at bounding box center [541, 154] width 160 height 31
type input "25-066 MB"
click at [139, 435] on td "Add Item" at bounding box center [202, 474] width 194 height 91
click at [139, 448] on button "Add Item" at bounding box center [154, 445] width 72 height 13
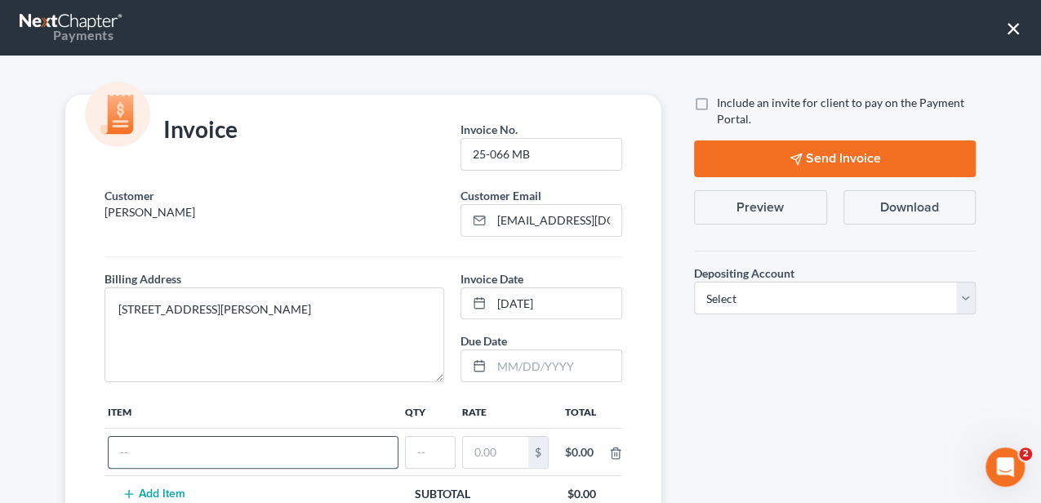
click at [142, 446] on input "text" at bounding box center [253, 452] width 289 height 31
type input "Attorney Fee"
type input "1"
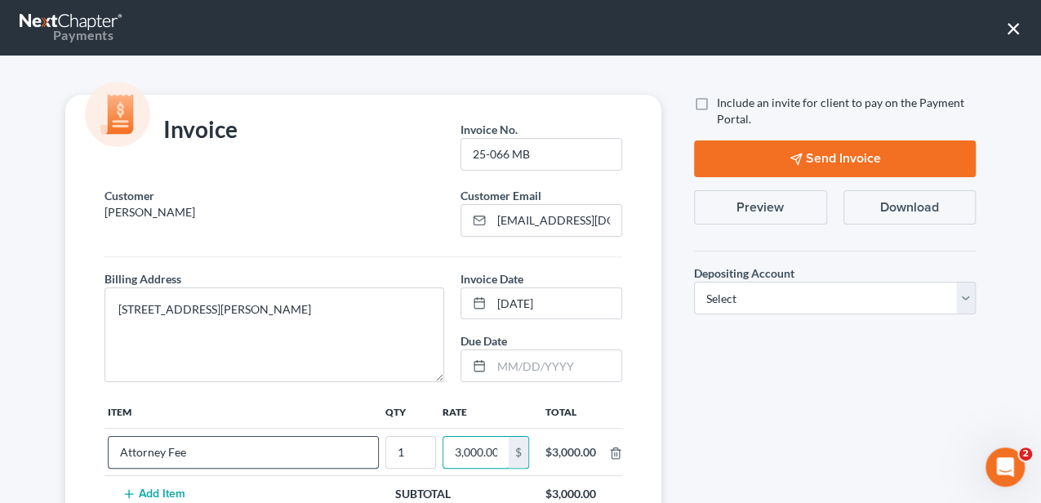
scroll to position [0, 2]
type input "3,000.00"
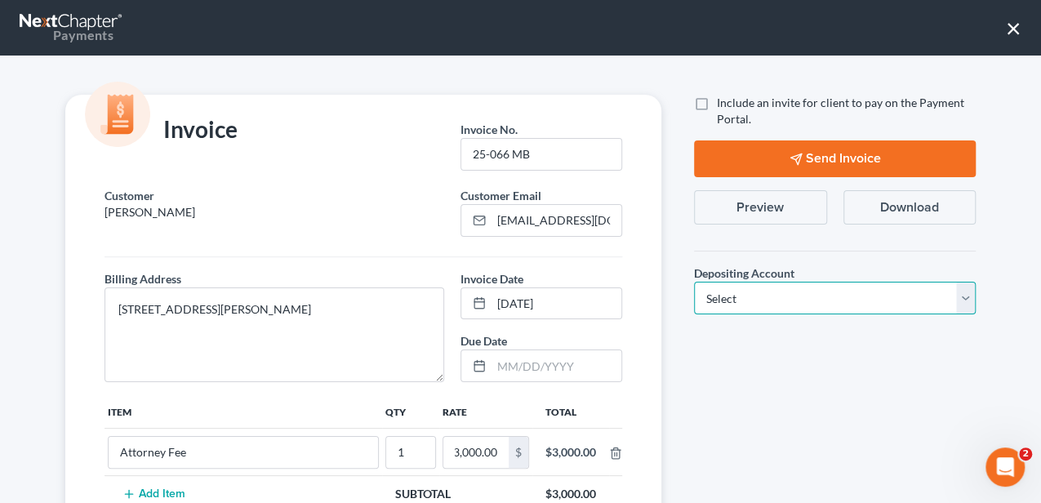
drag, startPoint x: 707, startPoint y: 299, endPoint x: 707, endPoint y: 313, distance: 13.9
click at [707, 299] on select "Select Operation Trust" at bounding box center [835, 298] width 282 height 33
select select "1"
click at [694, 282] on select "Select Operation Trust" at bounding box center [835, 298] width 282 height 33
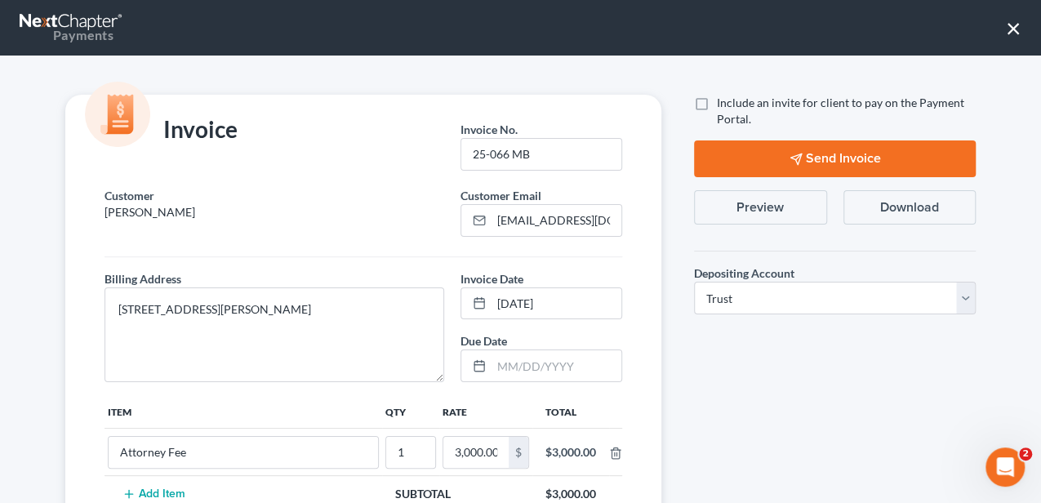
click at [693, 382] on div "Include an invite for client to pay on the Payment Portal. Send Invoice Preview…" at bounding box center [835, 399] width 314 height 609
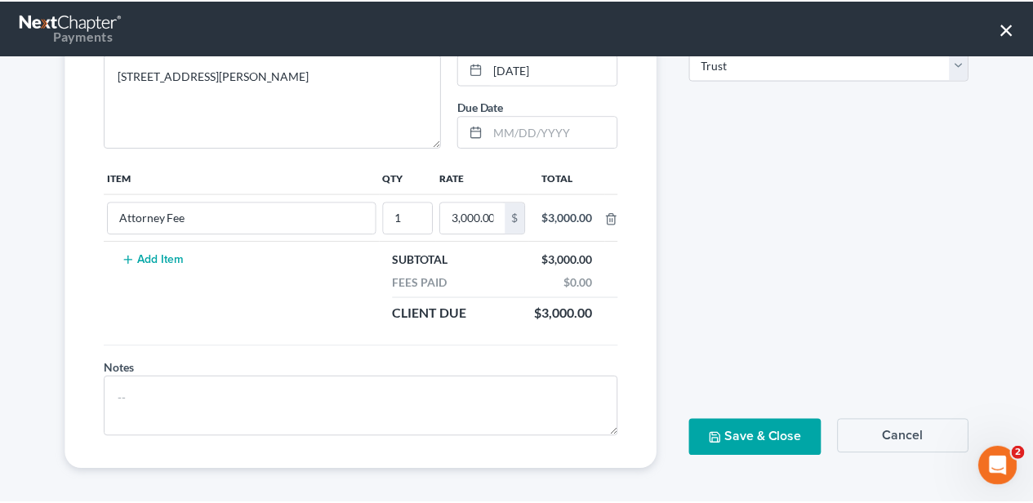
scroll to position [235, 0]
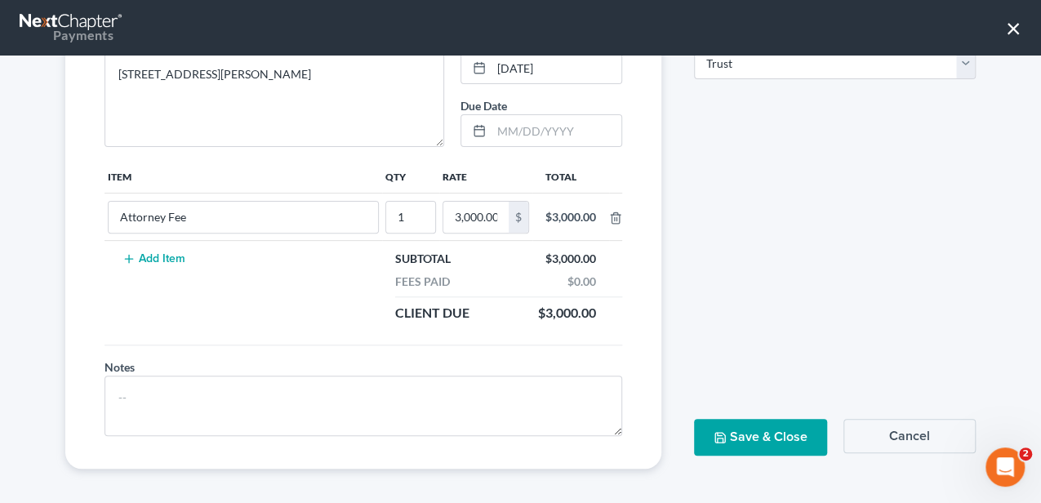
click at [769, 437] on button "Save & Close" at bounding box center [760, 437] width 133 height 37
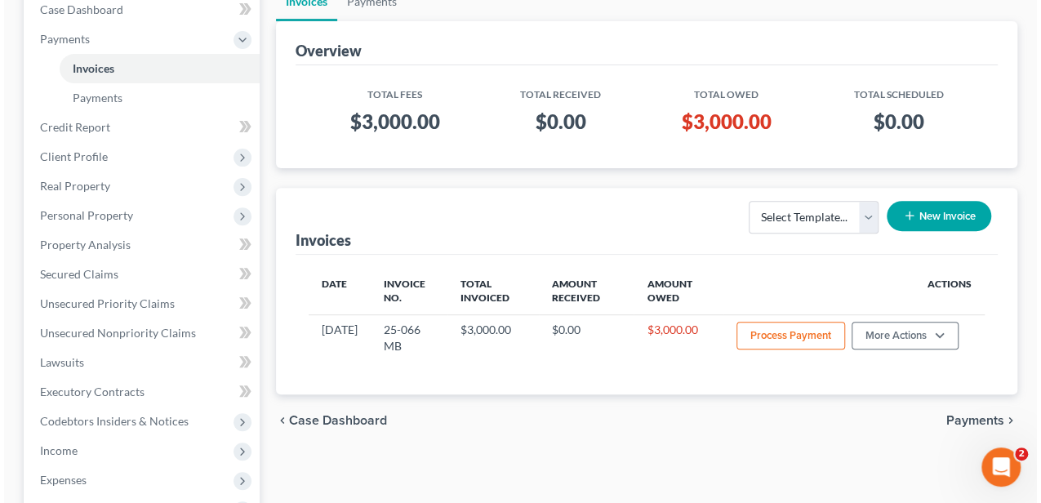
scroll to position [217, 0]
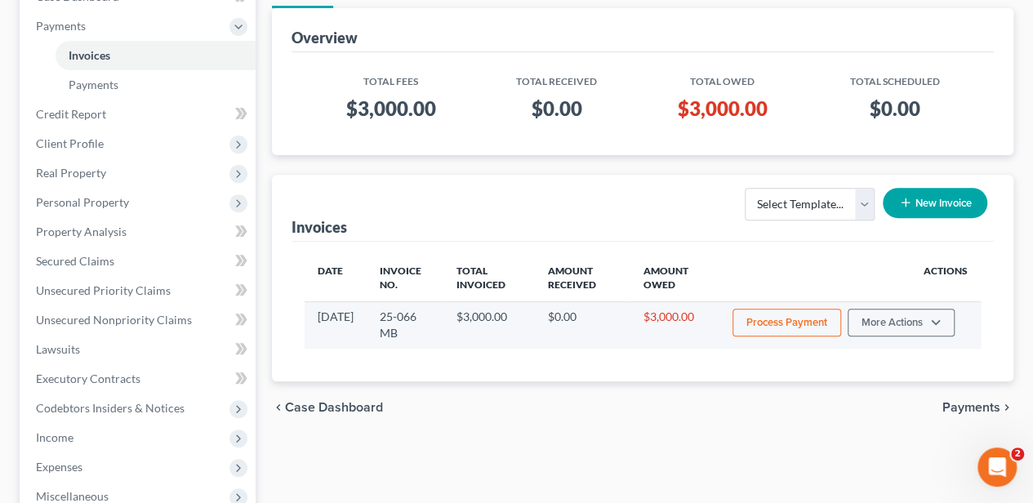
click at [810, 328] on button "Process Payment" at bounding box center [787, 323] width 109 height 28
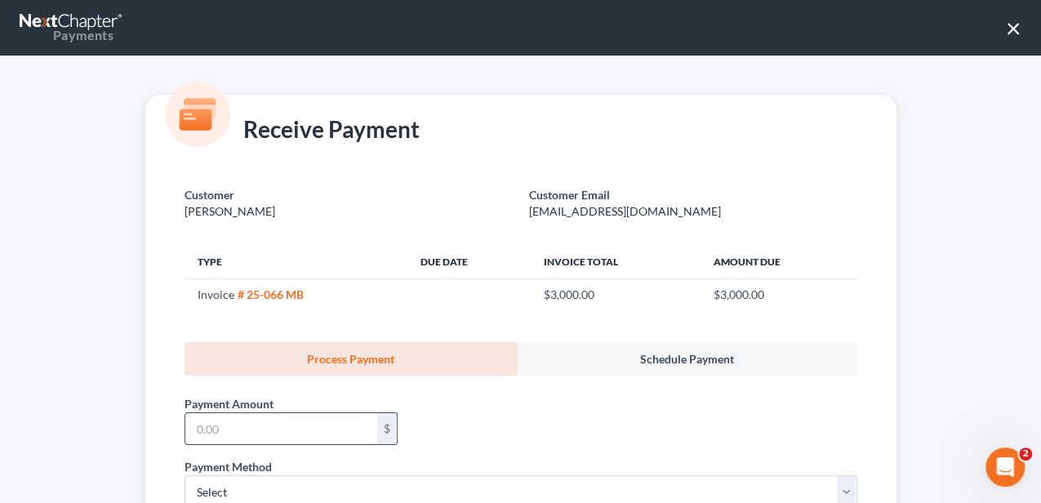
click at [287, 426] on input "text" at bounding box center [281, 428] width 192 height 31
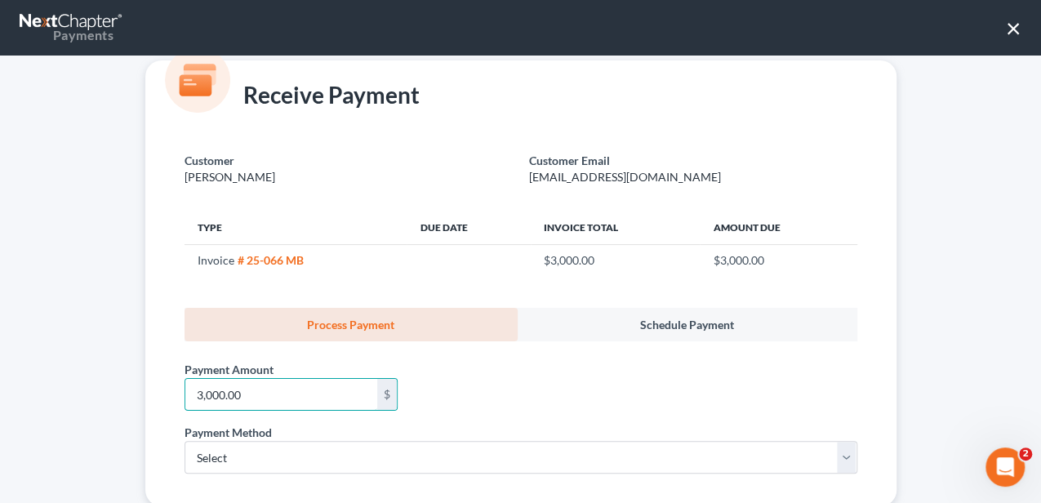
scroll to position [75, 0]
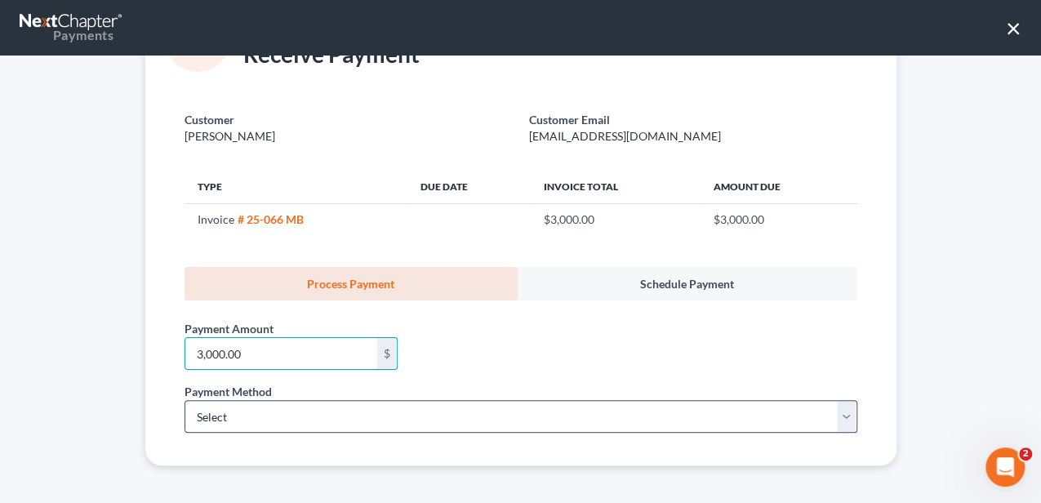
type input "3,000.00"
click at [237, 413] on select "Select ACH Credit Card" at bounding box center [521, 416] width 673 height 33
select select "1"
click at [185, 400] on select "Select ACH Credit Card" at bounding box center [521, 416] width 673 height 33
select select "42"
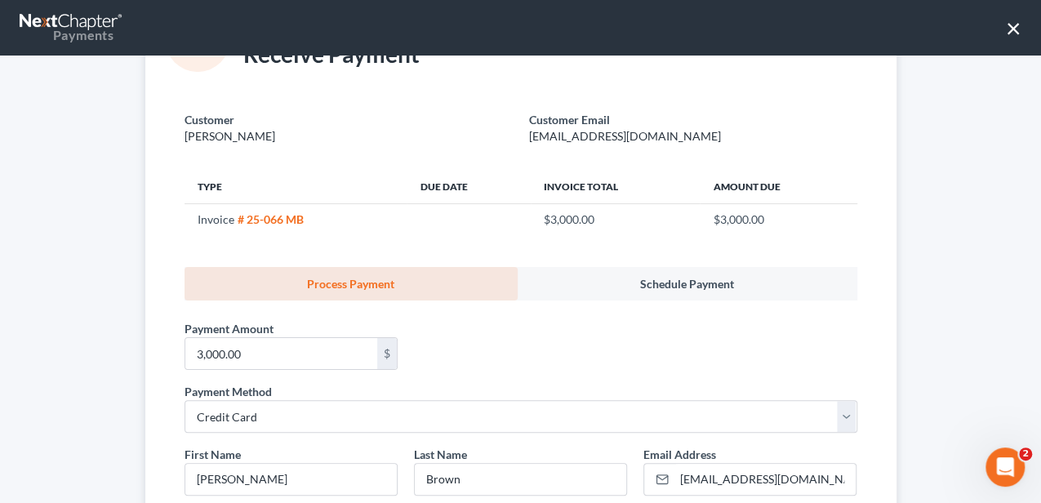
click at [164, 403] on div "Customer Brown, Mariah Customer Email bmariah681@gmail.com Type Due Date Invoic…" at bounding box center [520, 482] width 751 height 782
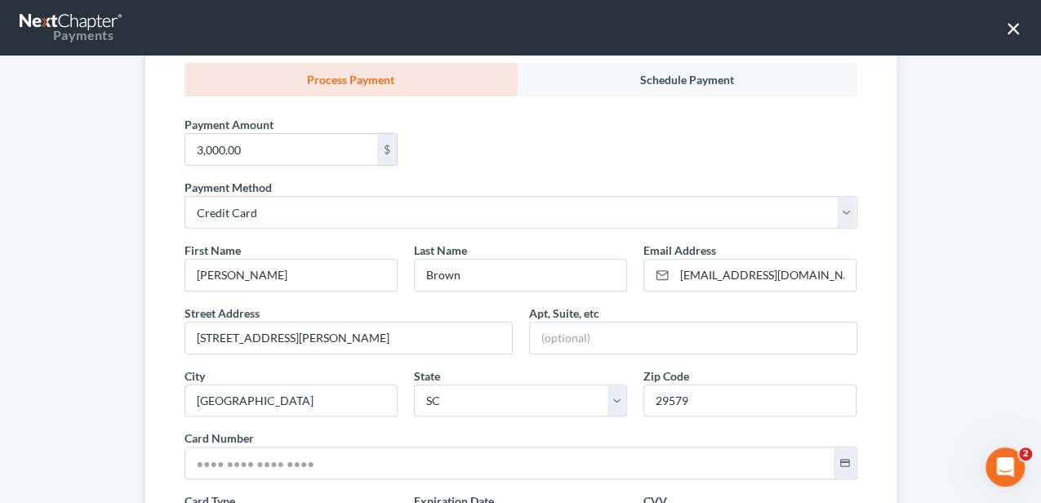
scroll to position [292, 0]
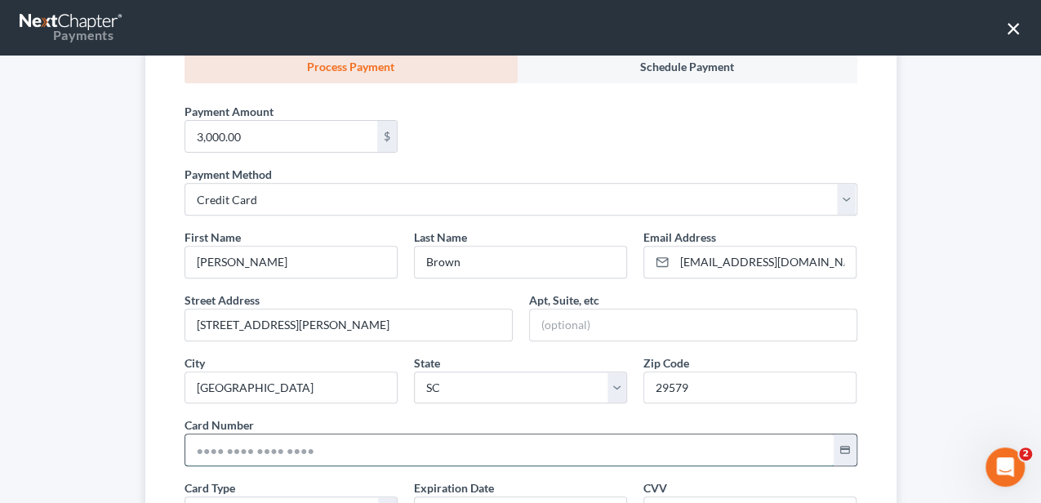
click at [243, 446] on input "text" at bounding box center [509, 450] width 649 height 31
type input "4031 6301 1056 8028"
click at [157, 431] on div "Customer Brown, Mariah Customer Email bmariah681@gmail.com Type Due Date Invoic…" at bounding box center [520, 265] width 751 height 782
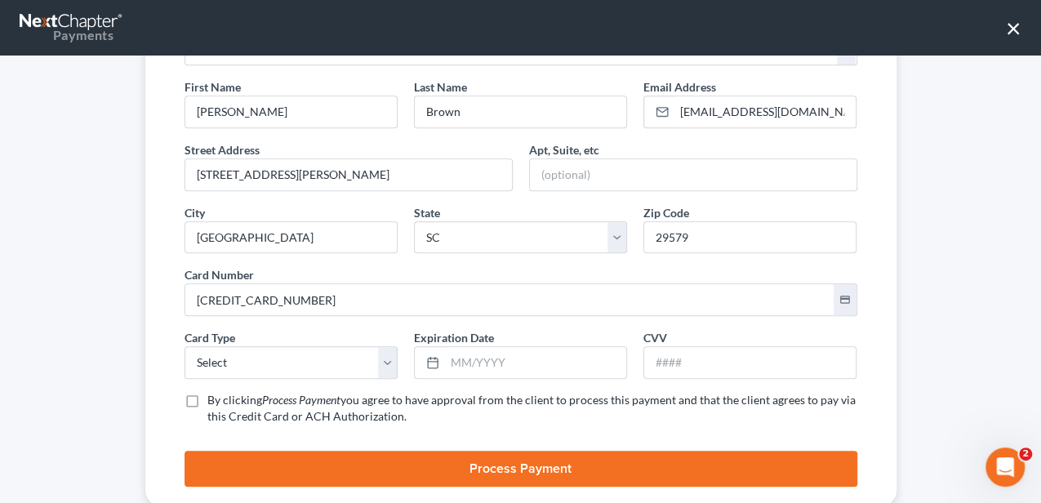
scroll to position [456, 0]
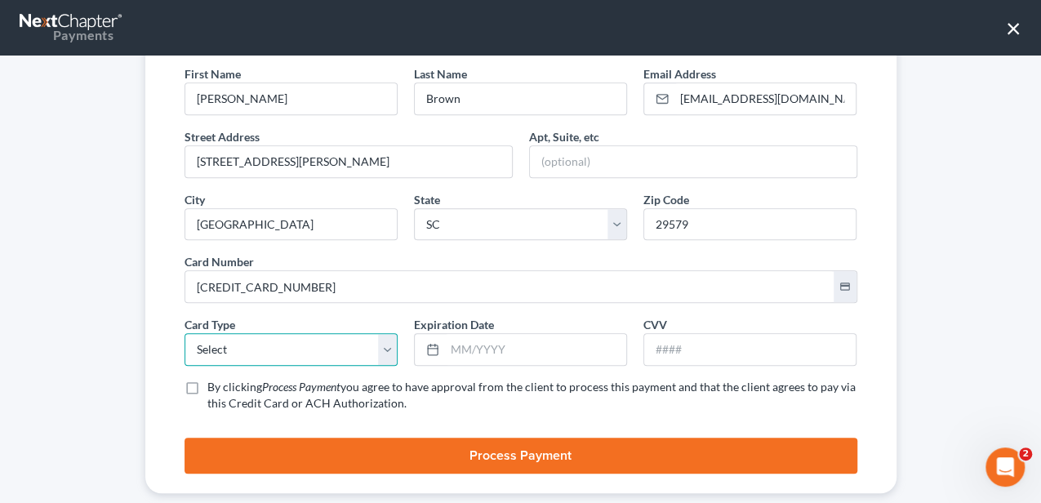
click at [256, 343] on select "Select Visa MasterCard Discover American Express" at bounding box center [291, 349] width 213 height 33
select select "0"
click at [185, 333] on select "Select Visa MasterCard Discover American Express" at bounding box center [291, 349] width 213 height 33
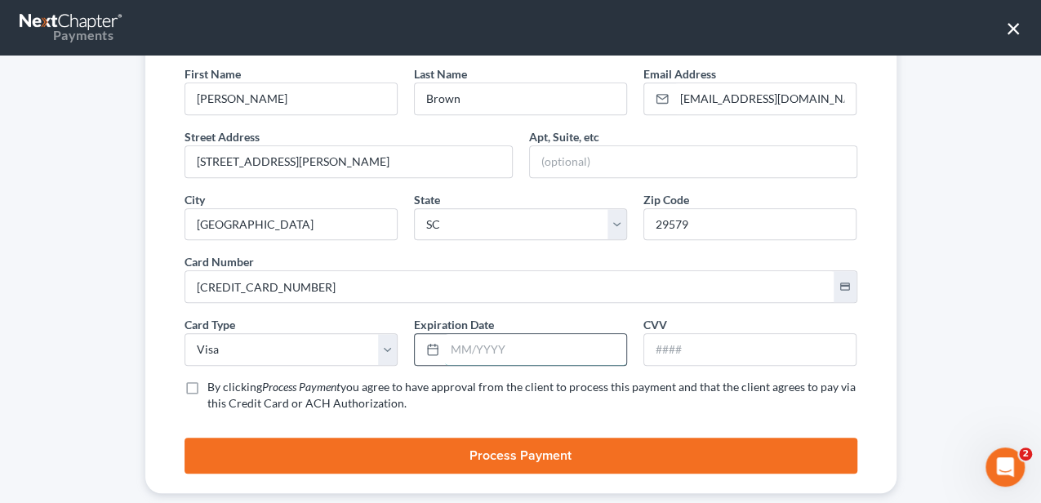
click at [475, 340] on input "text" at bounding box center [535, 349] width 181 height 31
type input "04/2029"
click at [657, 350] on input "text" at bounding box center [750, 349] width 212 height 31
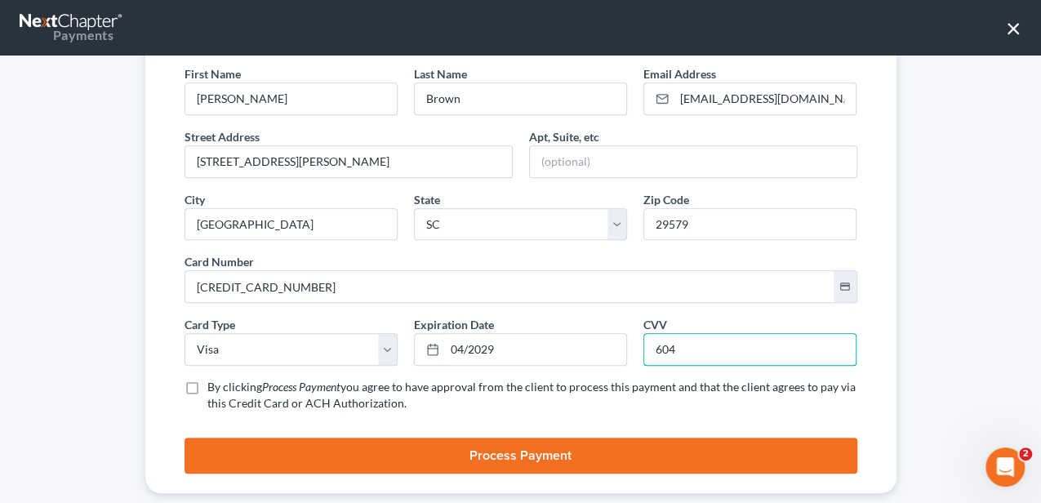
type input "604"
click at [207, 382] on label "By clicking Process Payment you agree to have approval from the client to proce…" at bounding box center [532, 395] width 650 height 33
click at [214, 382] on input "By clicking Process Payment you agree to have approval from the client to proce…" at bounding box center [219, 384] width 11 height 11
checkbox input "true"
click at [222, 448] on button "Process Payment" at bounding box center [521, 456] width 673 height 36
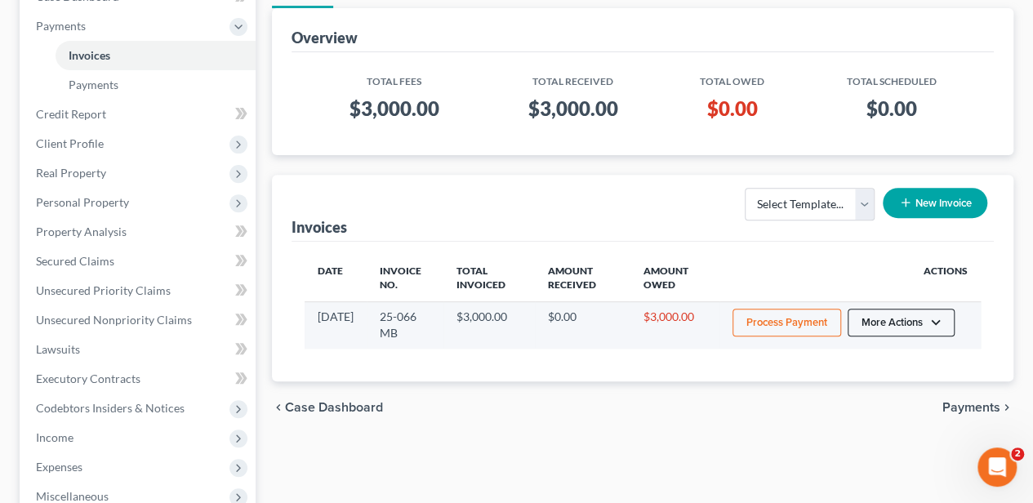
click at [887, 313] on button "More Actions" at bounding box center [901, 323] width 107 height 28
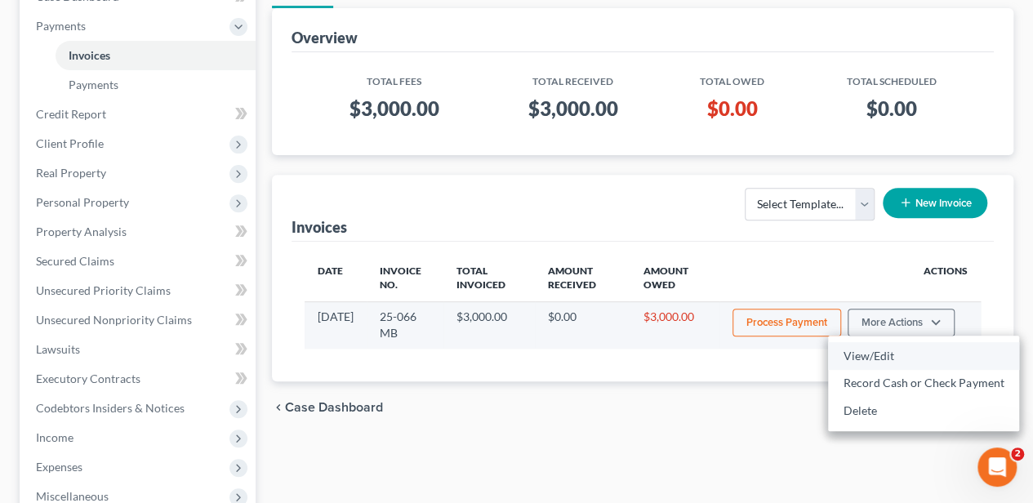
click at [871, 351] on link "View/Edit" at bounding box center [923, 356] width 191 height 28
select select "1"
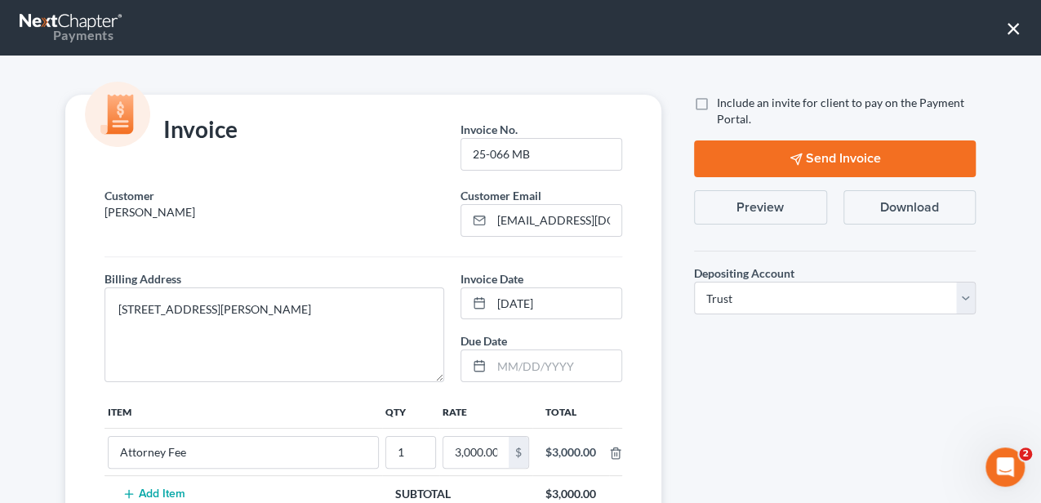
click at [769, 222] on button "Preview" at bounding box center [760, 207] width 133 height 34
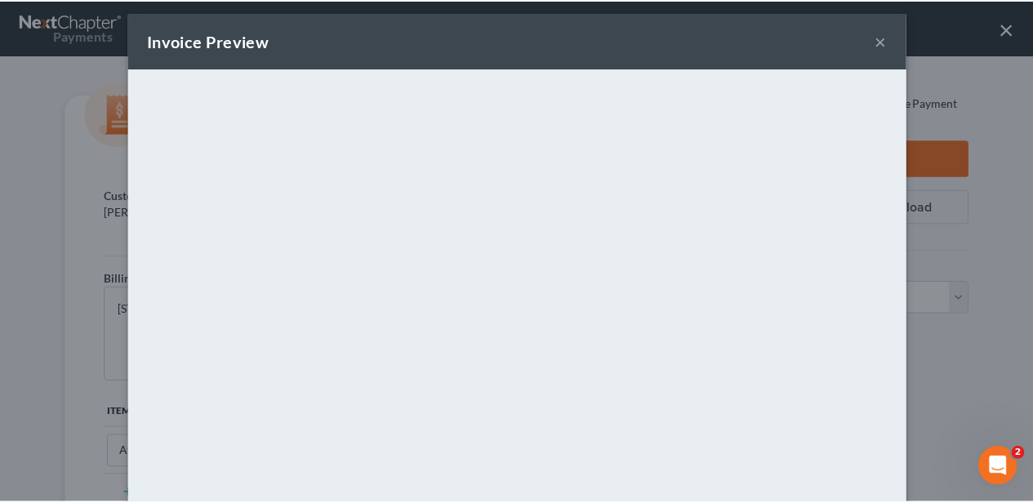
scroll to position [0, 0]
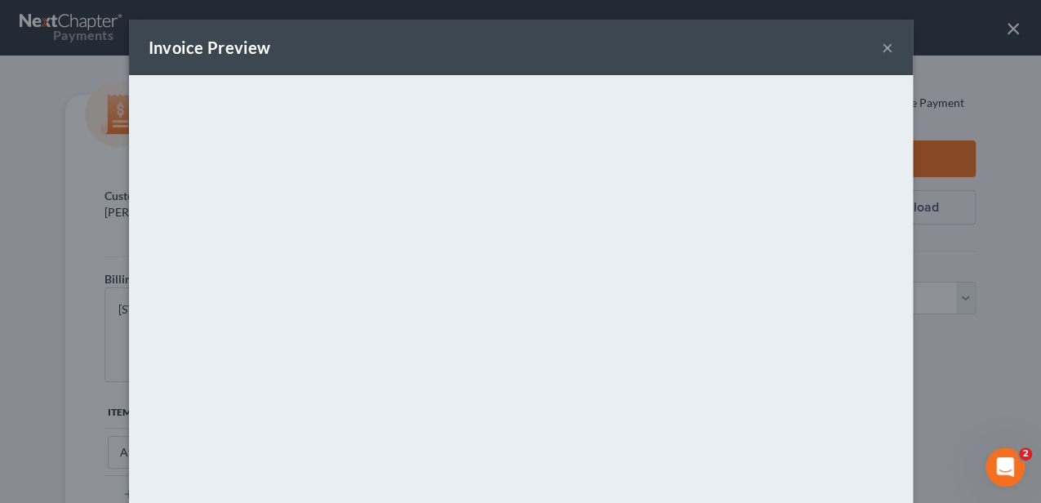
click at [884, 52] on button "×" at bounding box center [887, 48] width 11 height 20
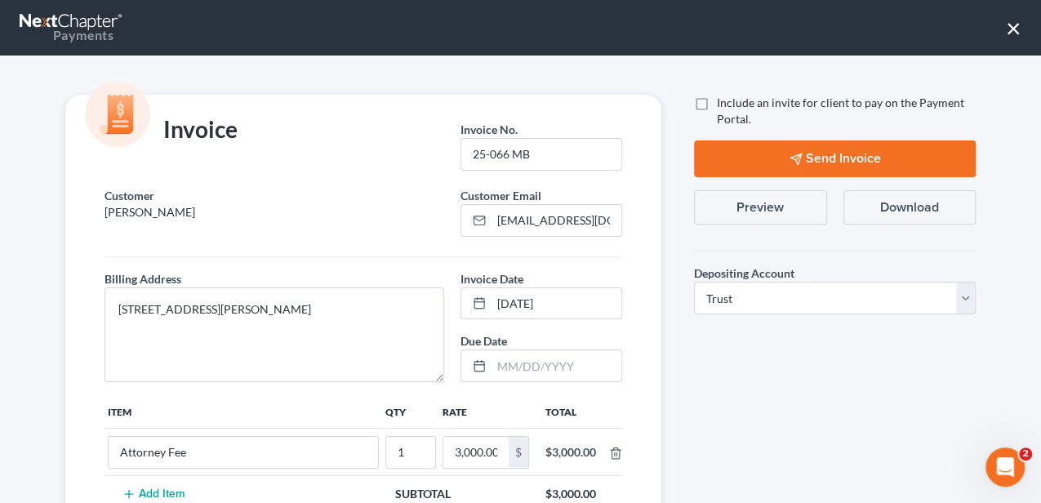
click at [1016, 25] on button "×" at bounding box center [1014, 28] width 16 height 26
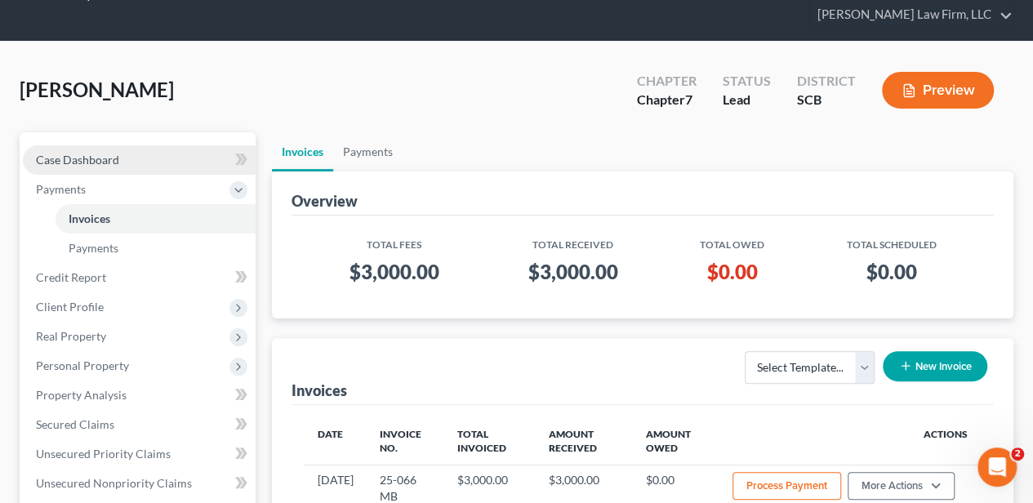
click at [129, 157] on link "Case Dashboard" at bounding box center [139, 159] width 233 height 29
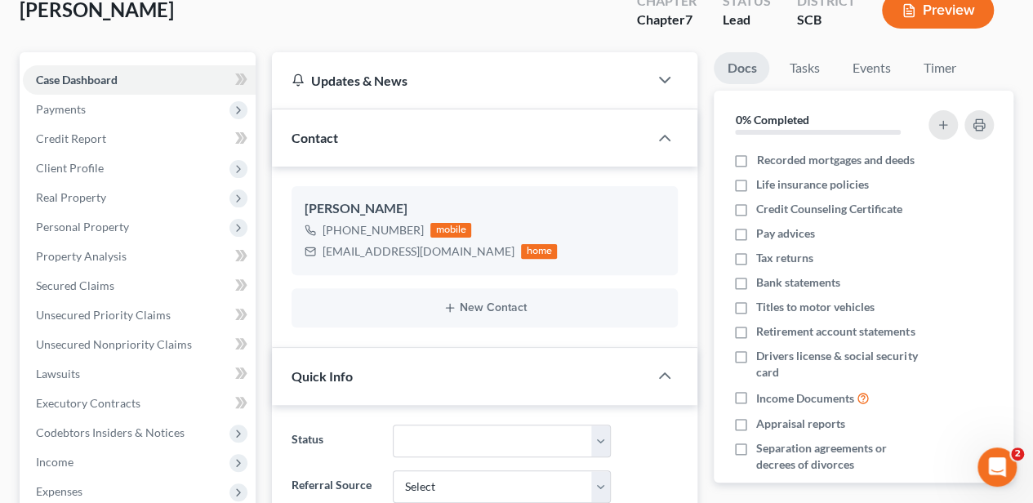
scroll to position [163, 0]
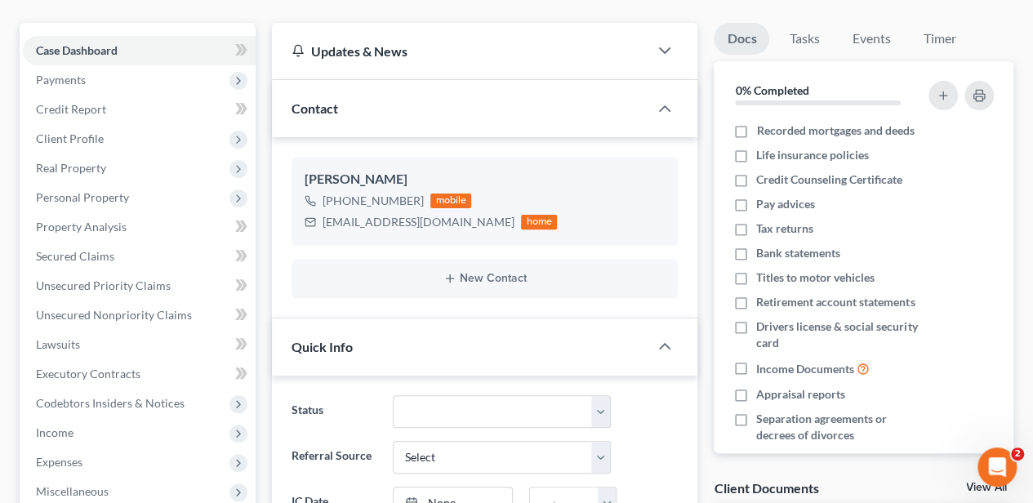
select select "2"
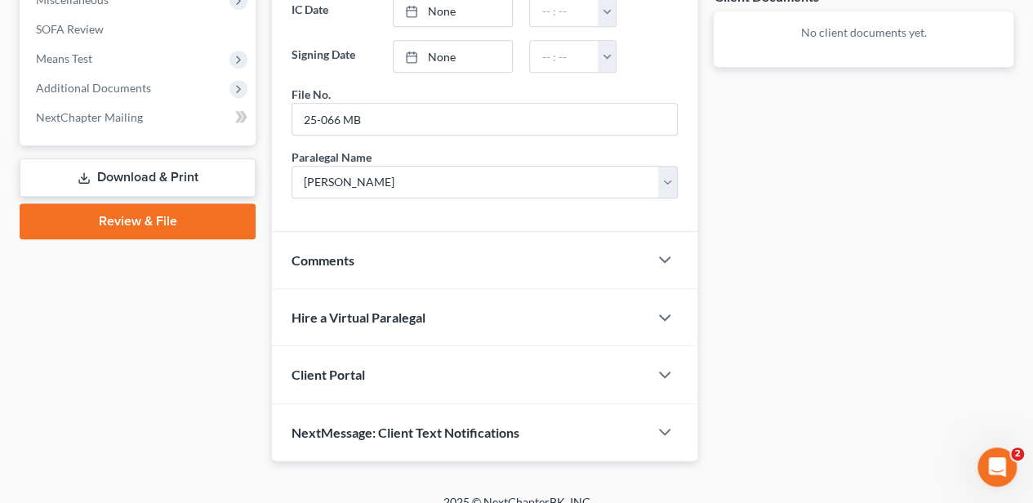
scroll to position [668, 0]
